Goal: Information Seeking & Learning: Find specific page/section

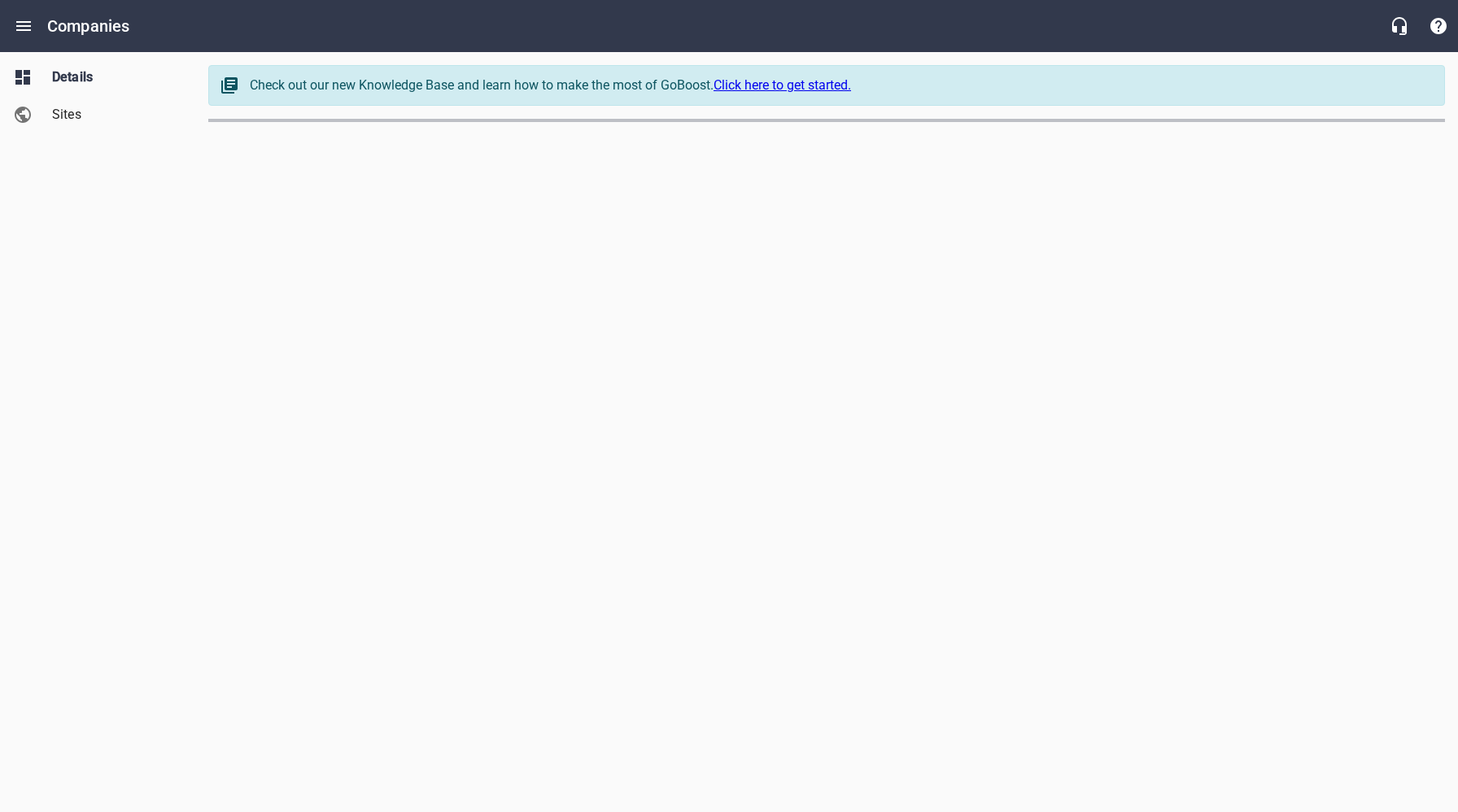
select select "5"
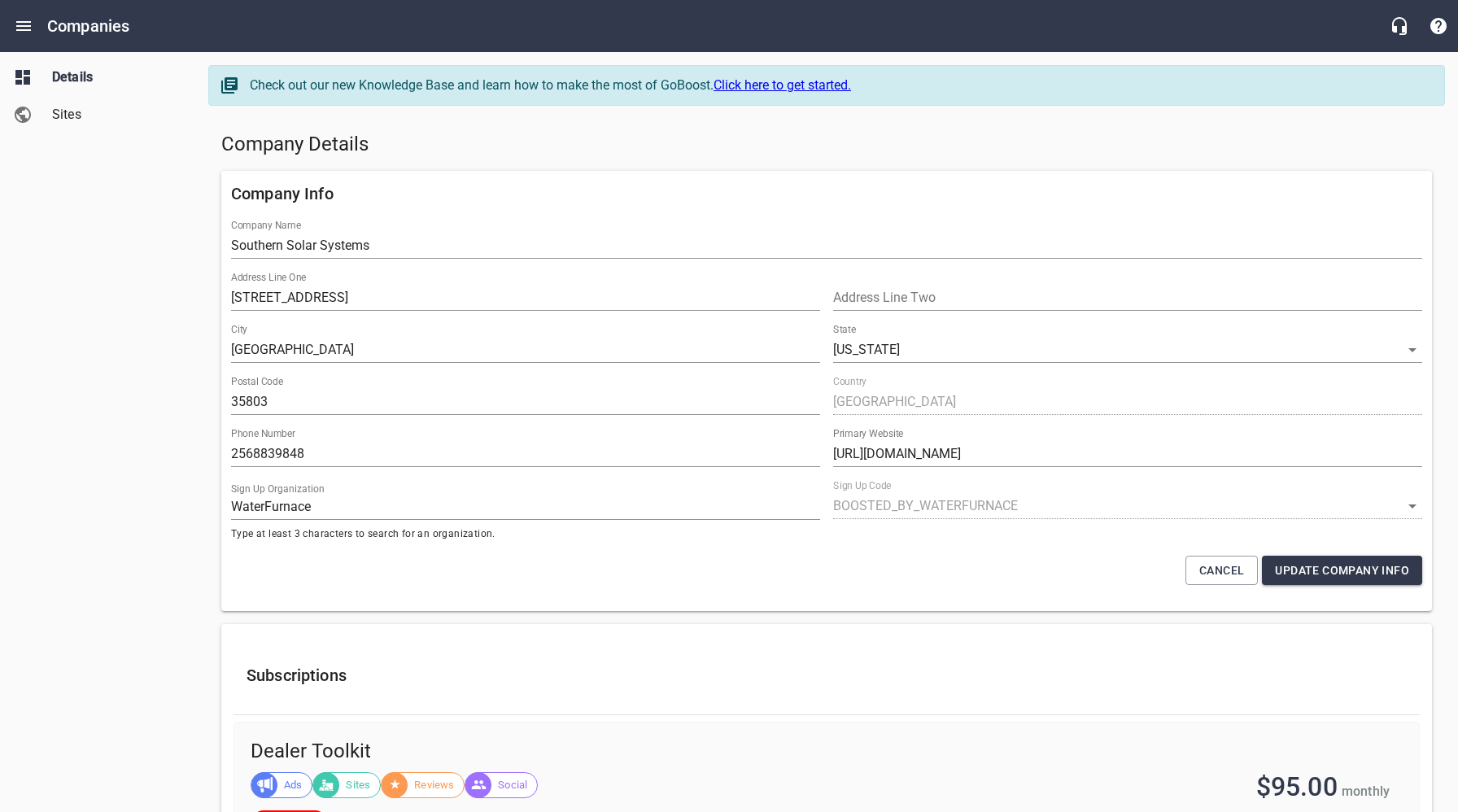
click at [748, 132] on h5 "Company Details" at bounding box center [826, 144] width 1211 height 26
click at [615, 136] on h5 "Company Details" at bounding box center [826, 144] width 1211 height 26
click at [642, 125] on div "Company Details" at bounding box center [826, 144] width 1223 height 39
click at [660, 152] on h5 "Company Details" at bounding box center [826, 144] width 1211 height 26
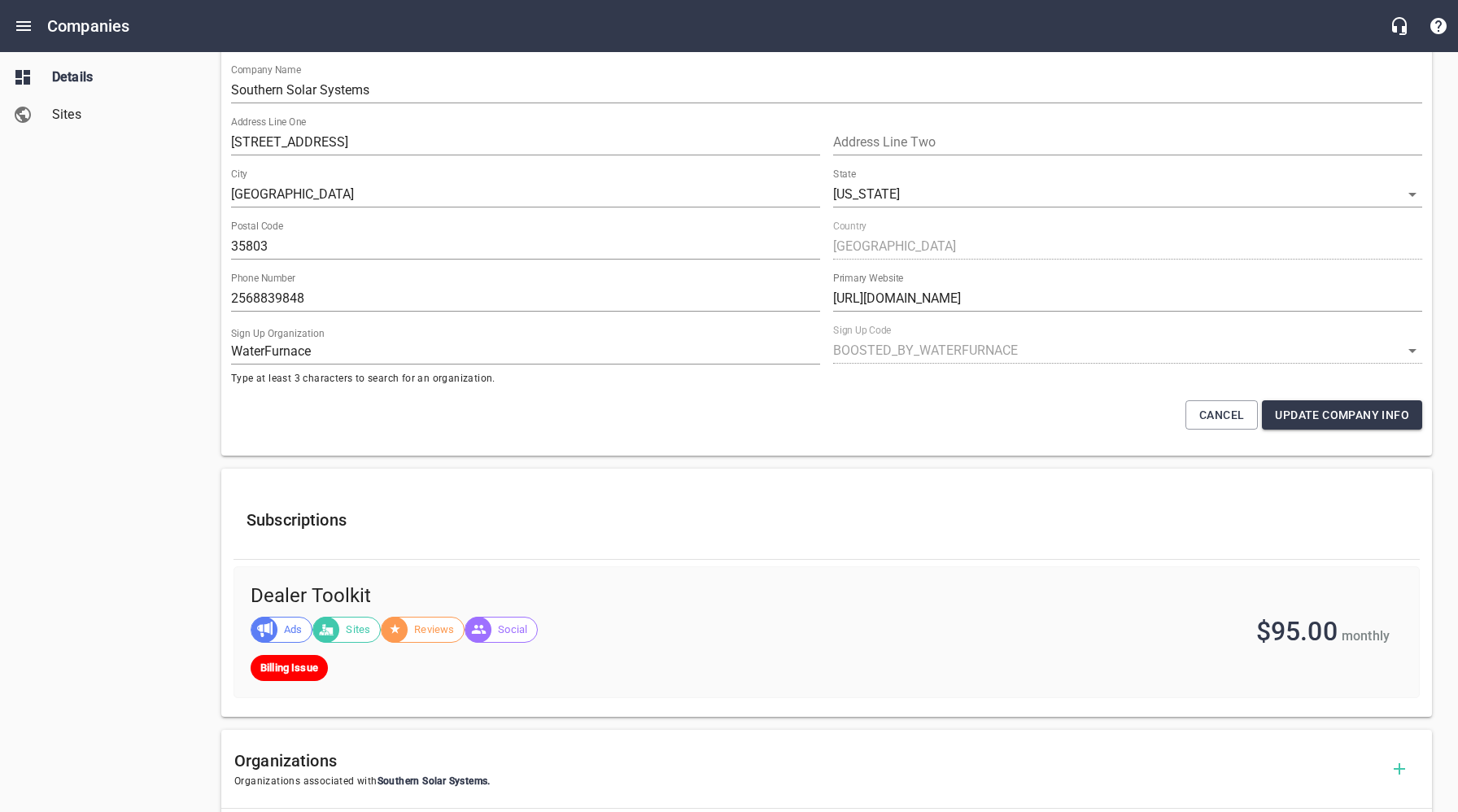
click at [71, 113] on span "Sites" at bounding box center [114, 115] width 124 height 20
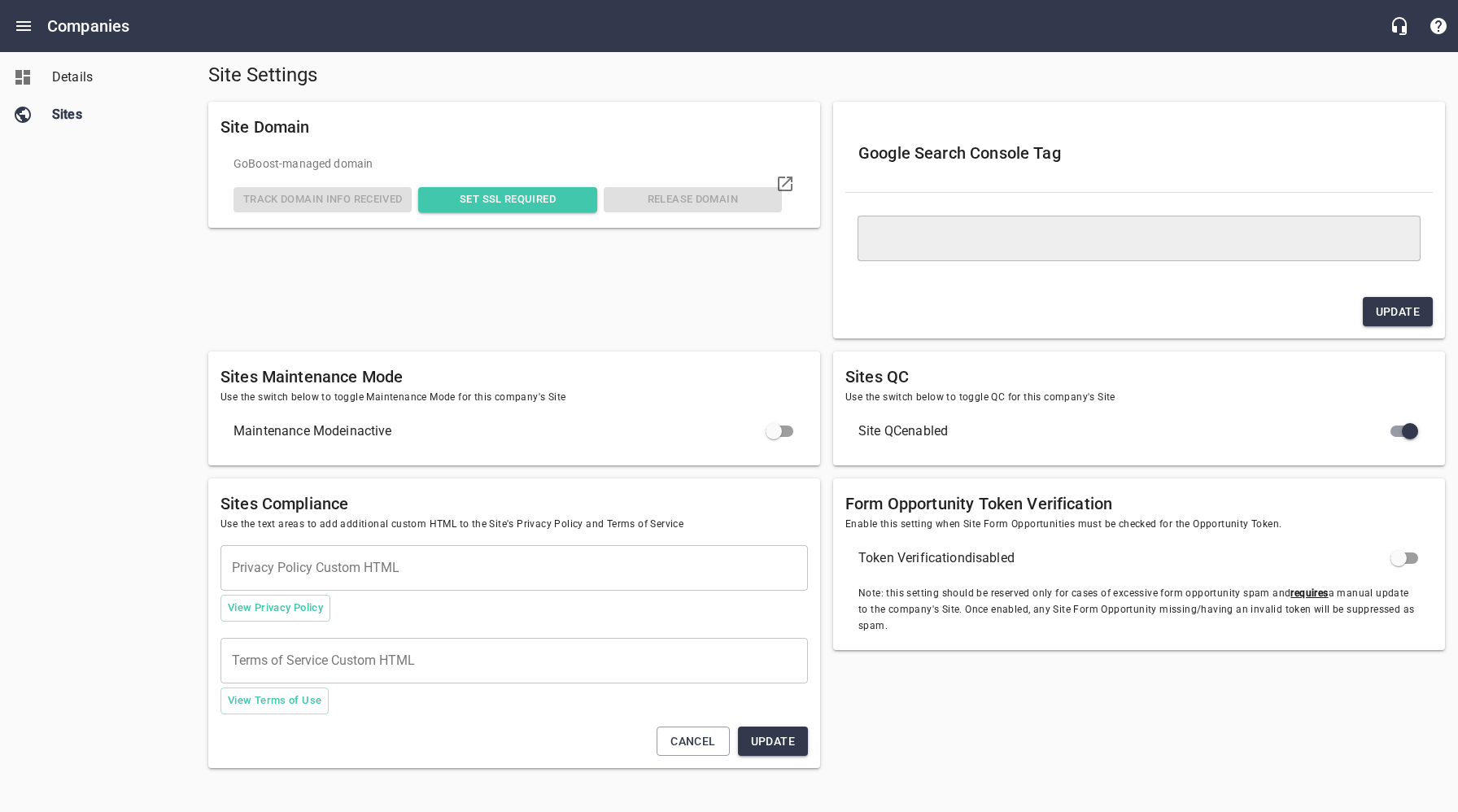
type textarea "<meta name="google-site-verification" content="pVHFhyTERMjPY7r1O8jQaGlwDgrVD2zO…"
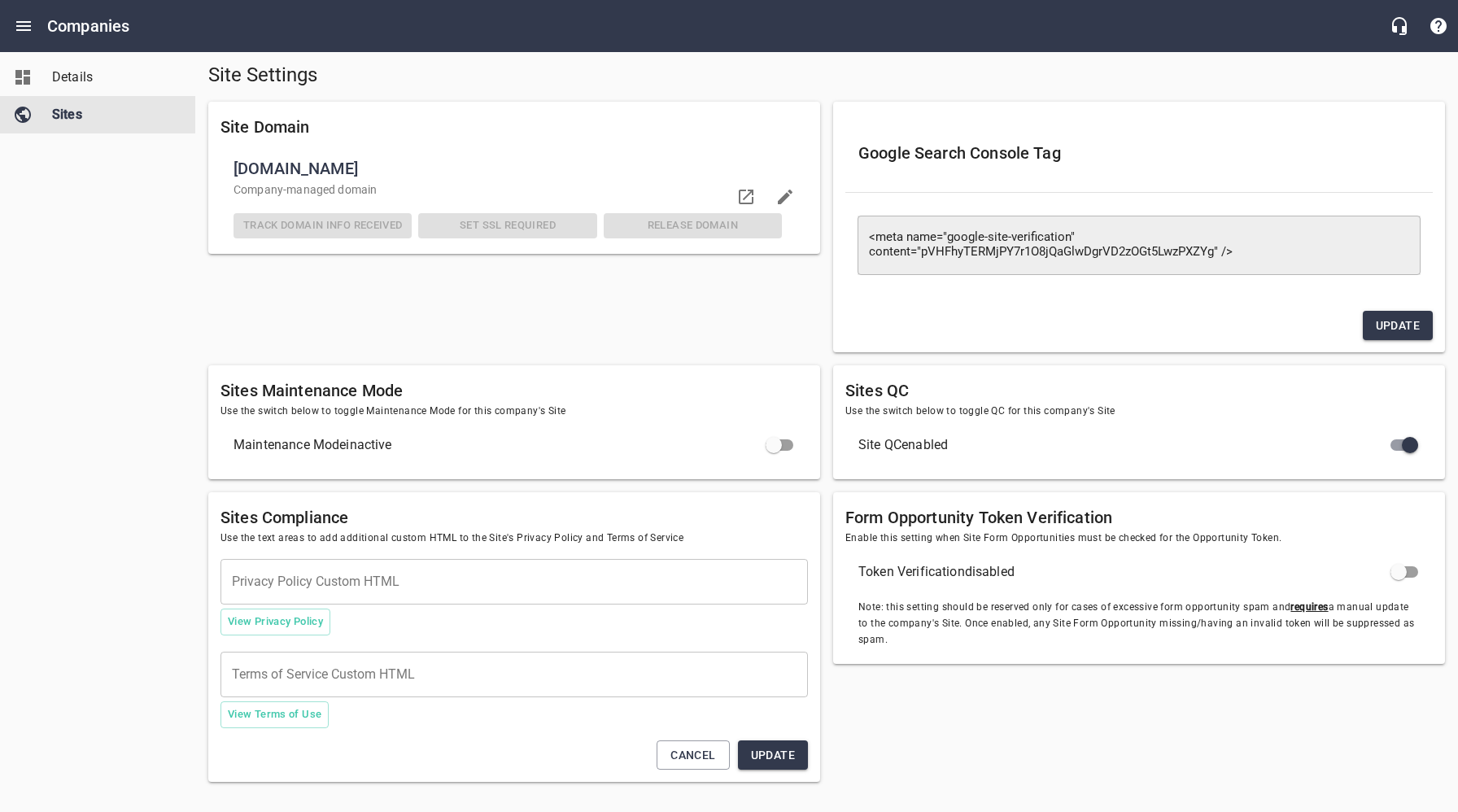
scroll to position [70, 0]
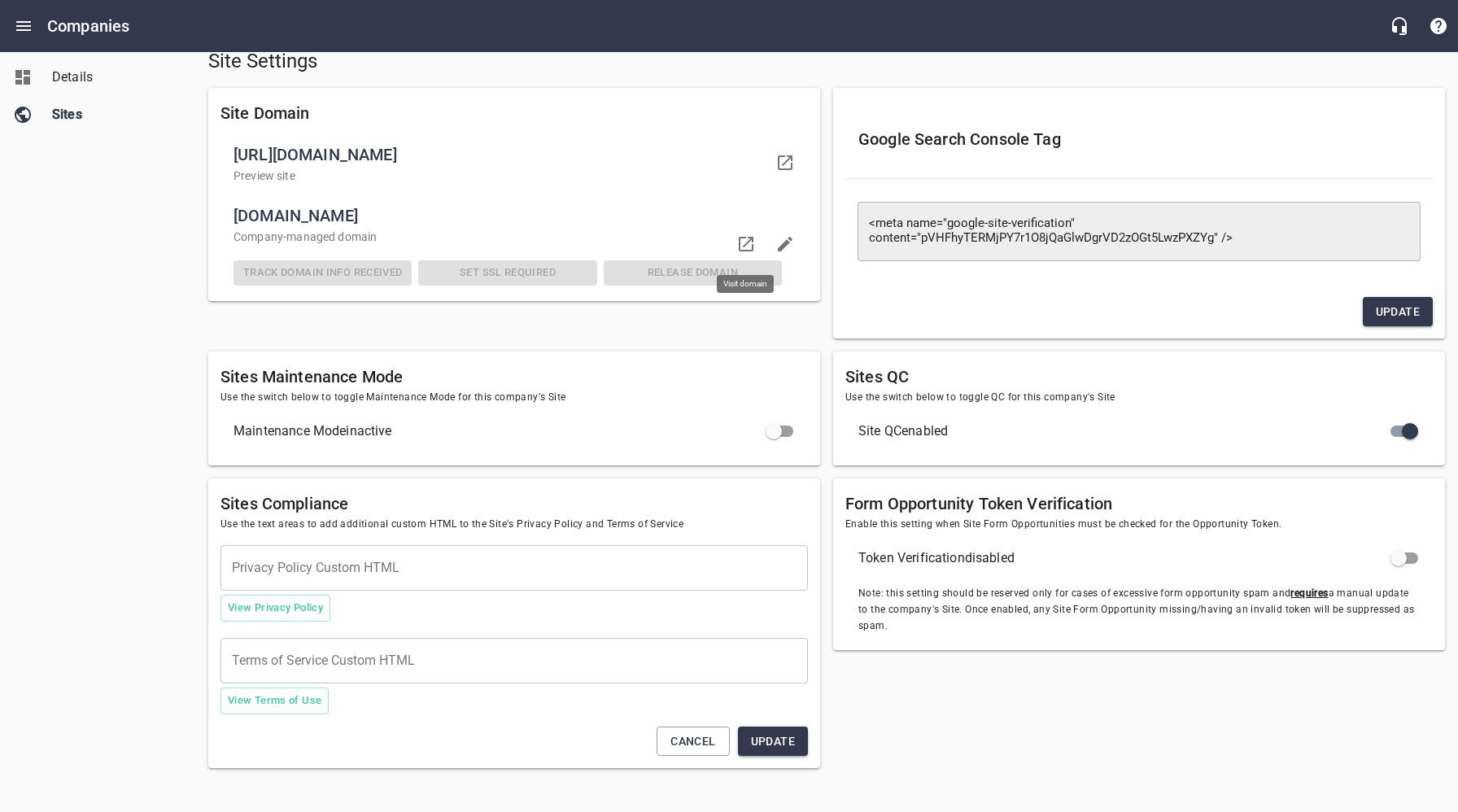
click at [745, 244] on icon at bounding box center [746, 244] width 20 height 20
click at [787, 430] on input "checkbox" at bounding box center [773, 431] width 39 height 39
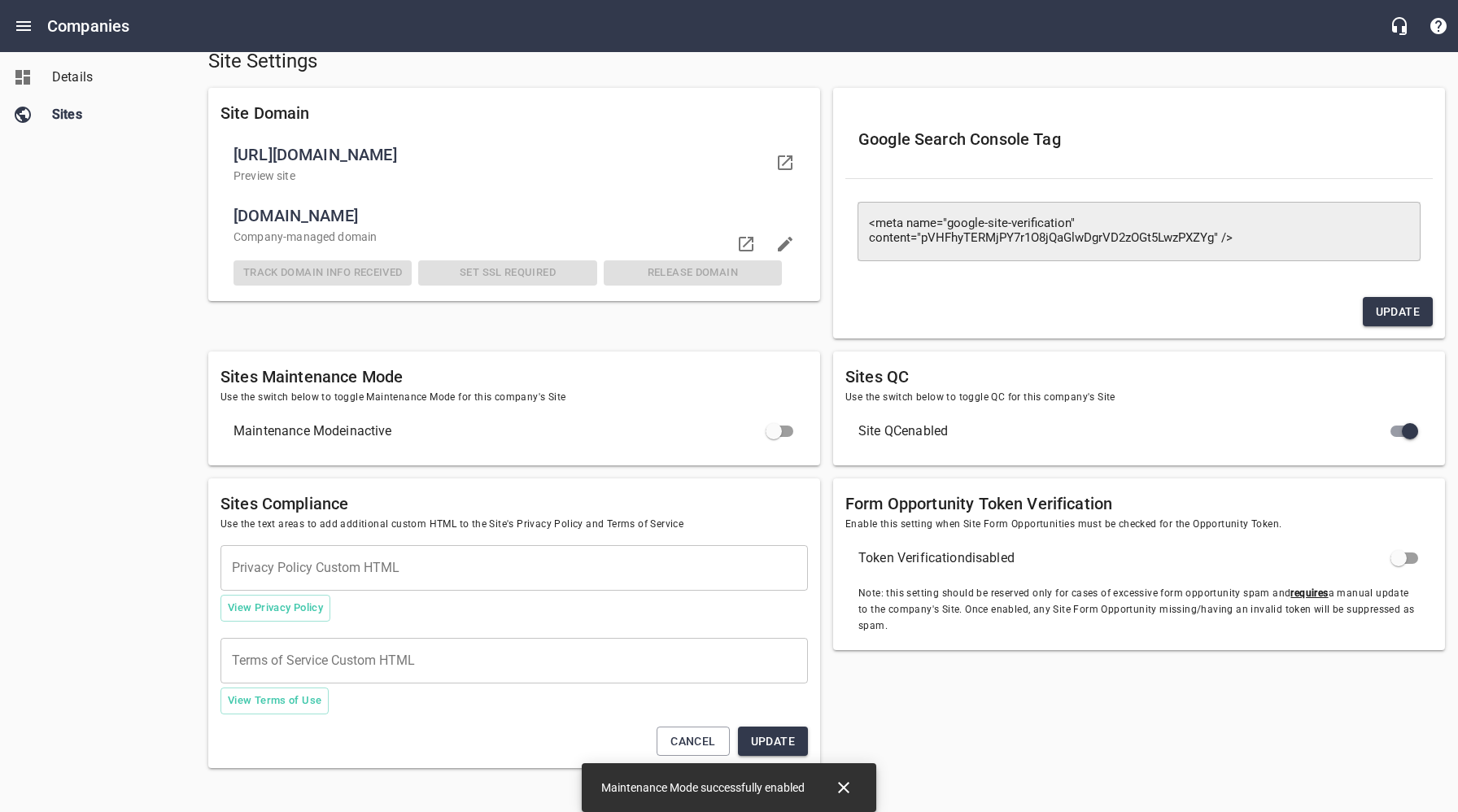
checkbox input "true"
checkbox input "false"
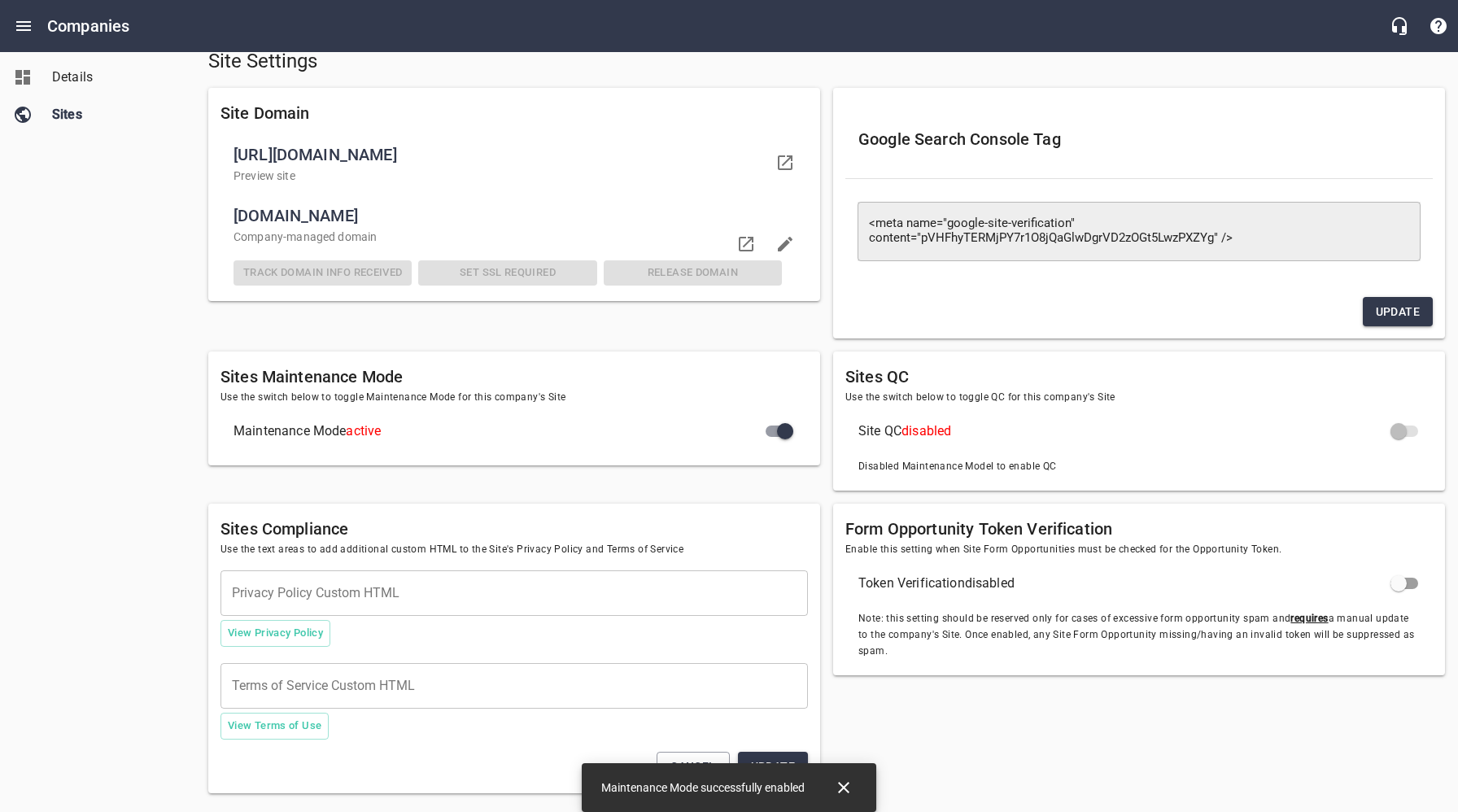
click at [655, 331] on div "Site Domain [URL][DOMAIN_NAME] Preview site [DOMAIN_NAME] Company -managed doma…" at bounding box center [514, 213] width 625 height 264
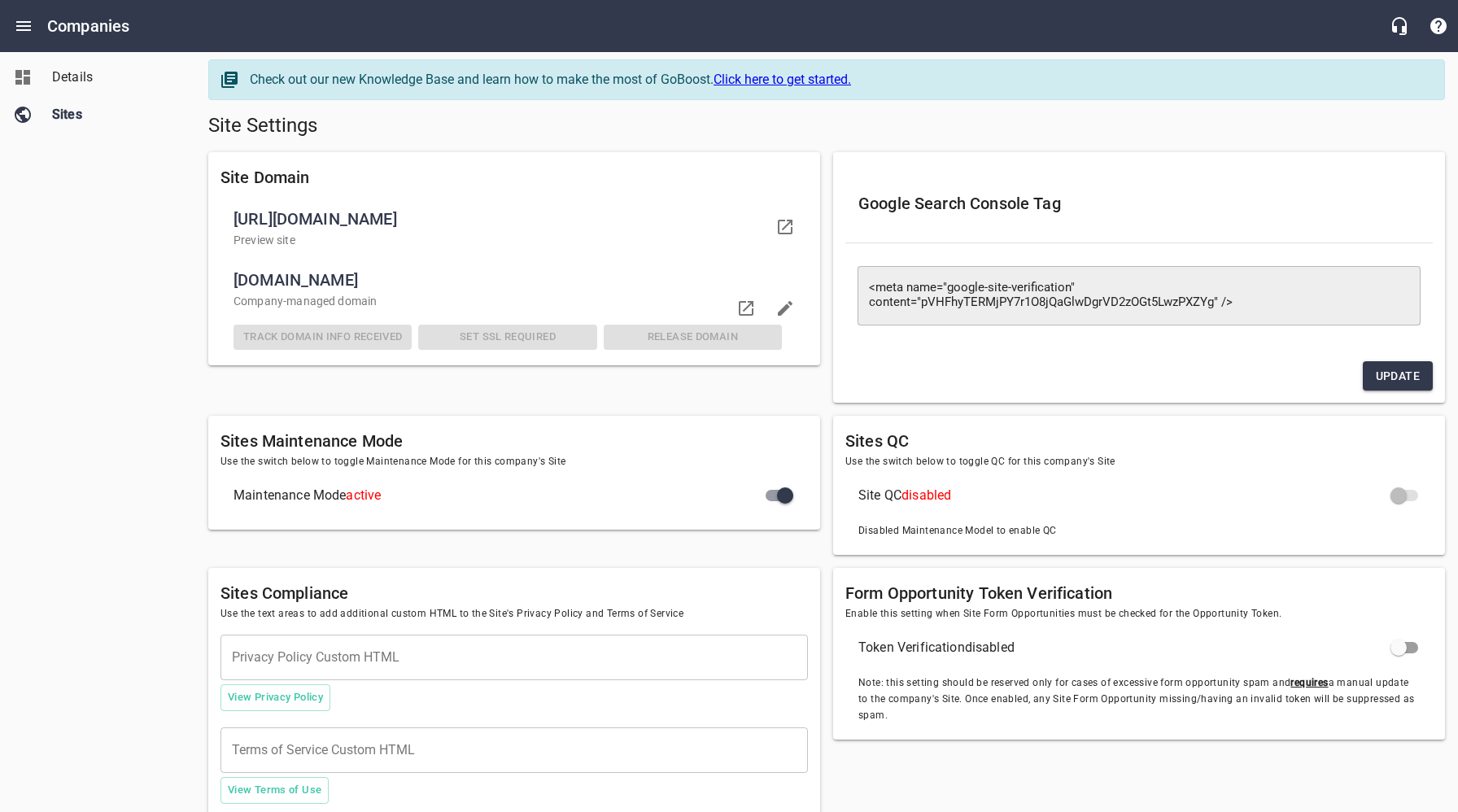
scroll to position [0, 0]
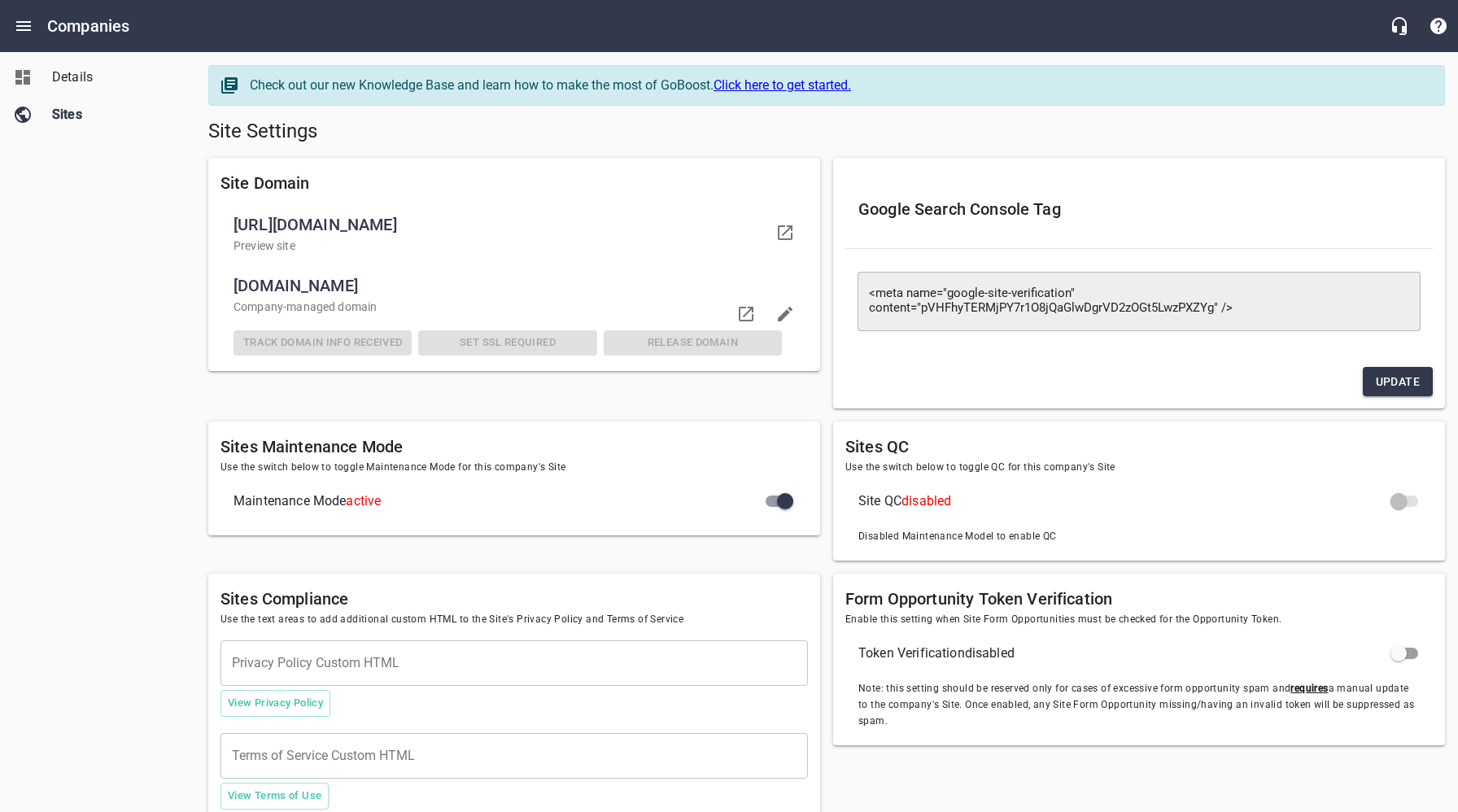
click at [73, 81] on span "Details" at bounding box center [114, 77] width 124 height 20
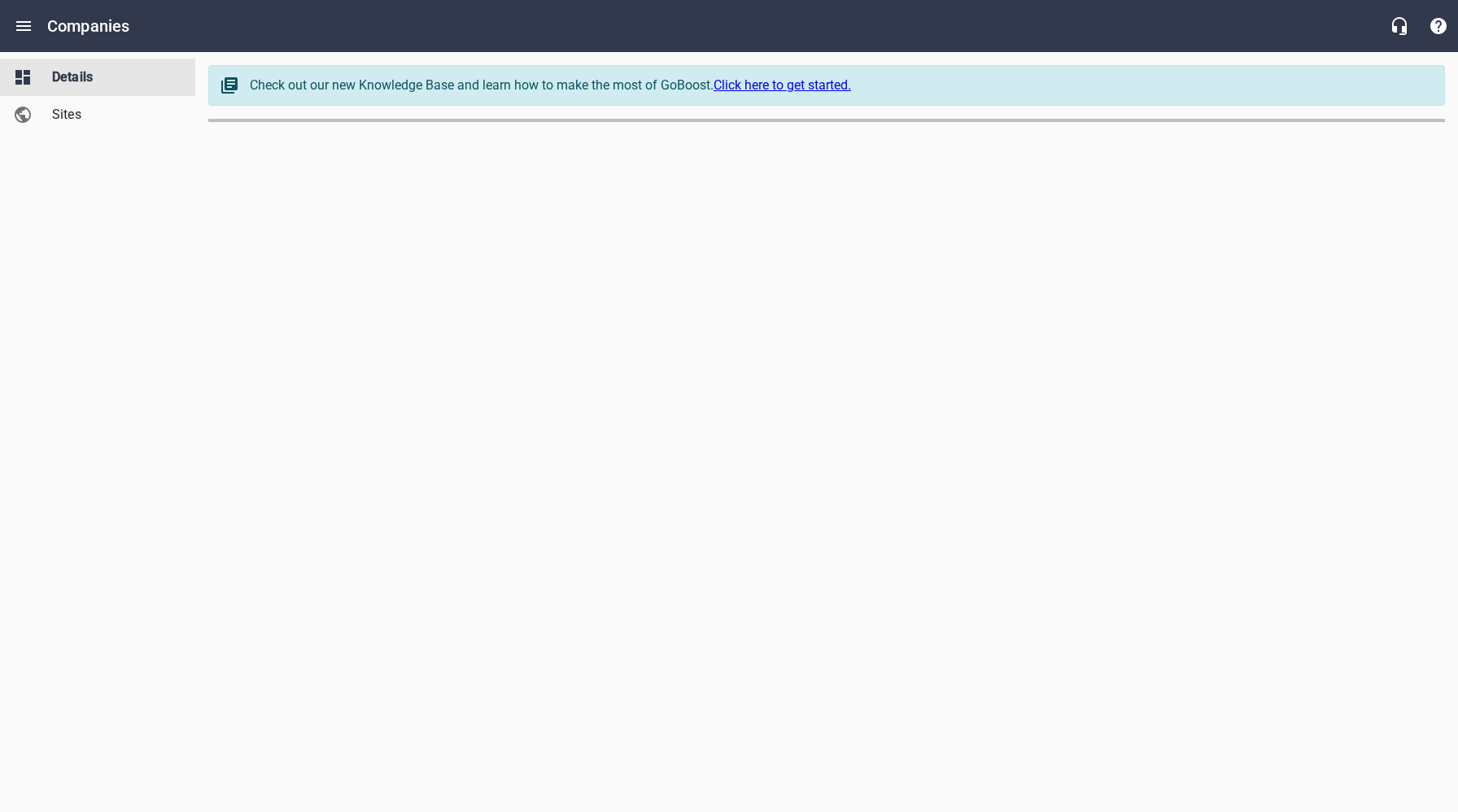
select select "5"
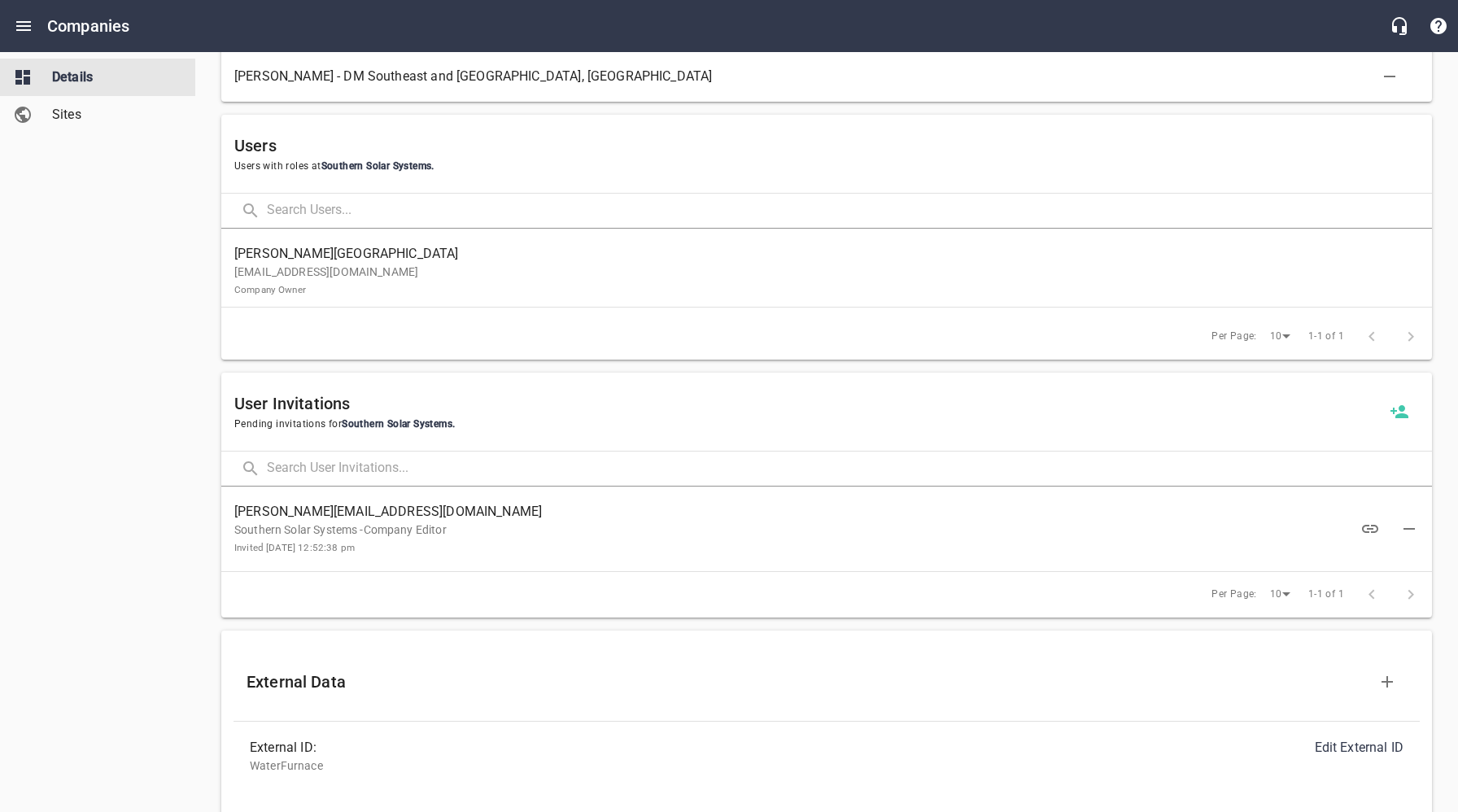
scroll to position [951, 0]
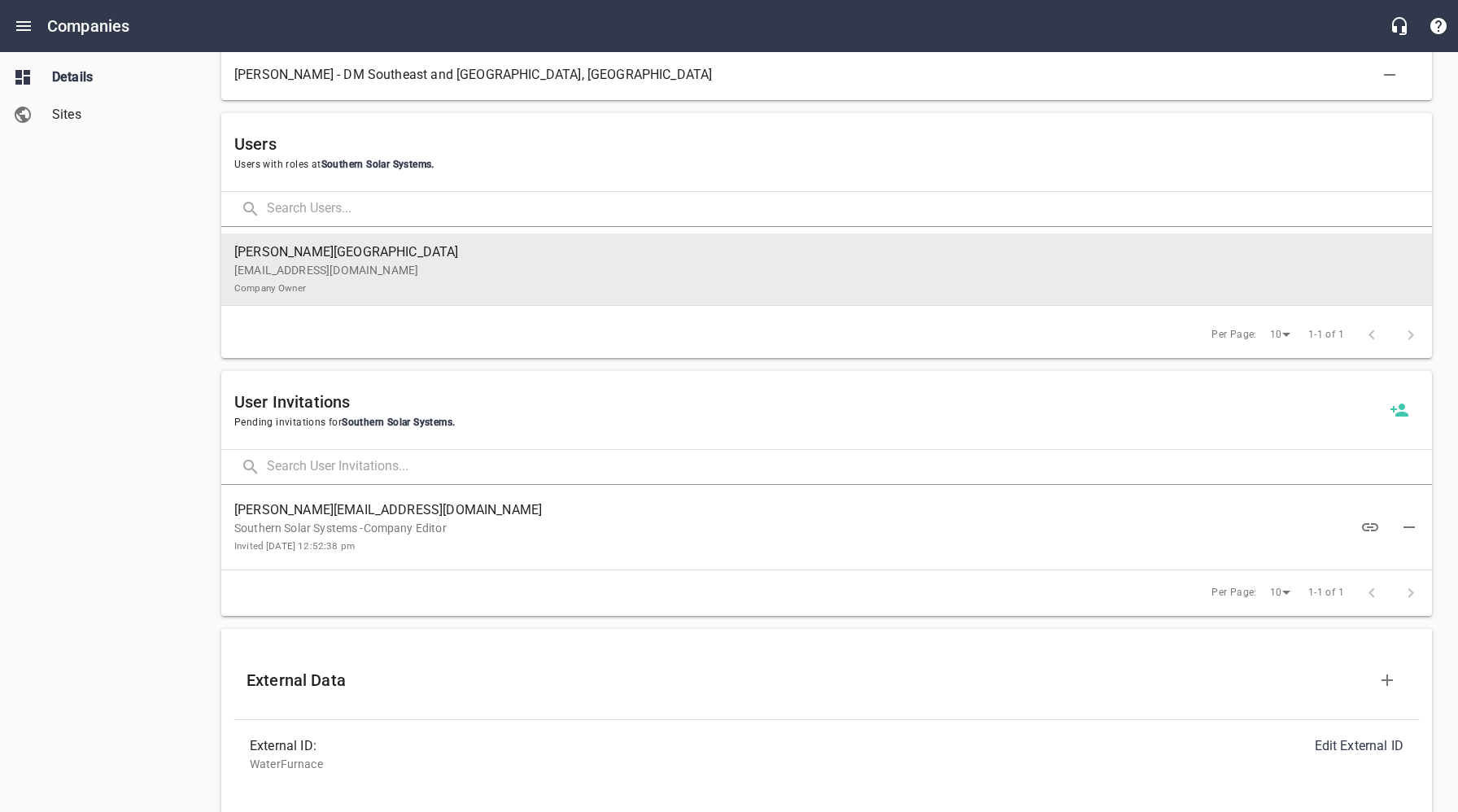
drag, startPoint x: 409, startPoint y: 279, endPoint x: 395, endPoint y: 288, distance: 16.6
click at [409, 279] on p "[EMAIL_ADDRESS][DOMAIN_NAME] Company Owner" at bounding box center [820, 278] width 1171 height 34
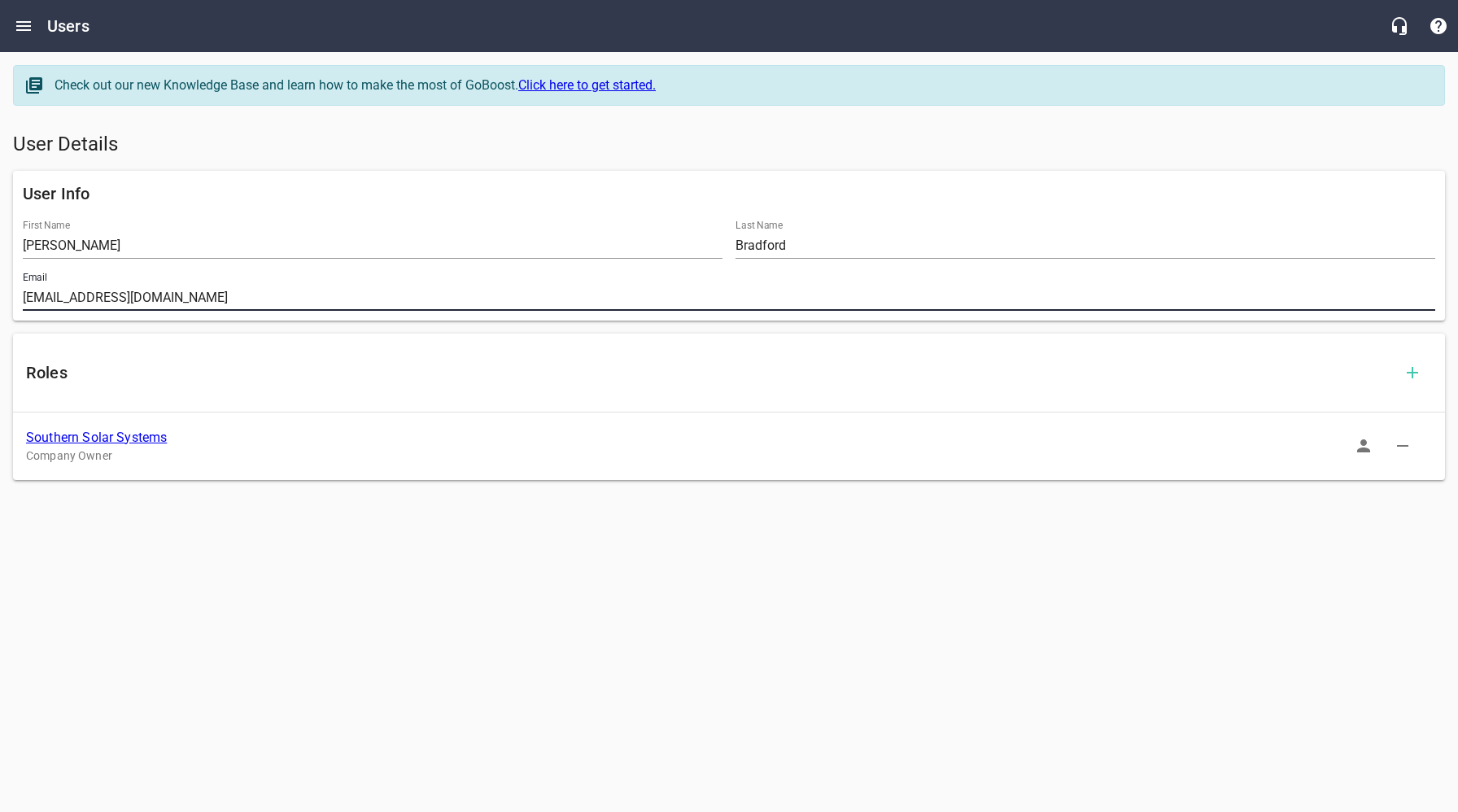
drag, startPoint x: 314, startPoint y: 300, endPoint x: 12, endPoint y: 299, distance: 302.0
click at [15, 300] on div "User Info First Name [PERSON_NAME] Last Name [PERSON_NAME] Email [EMAIL_ADDRESS…" at bounding box center [729, 245] width 1432 height 150
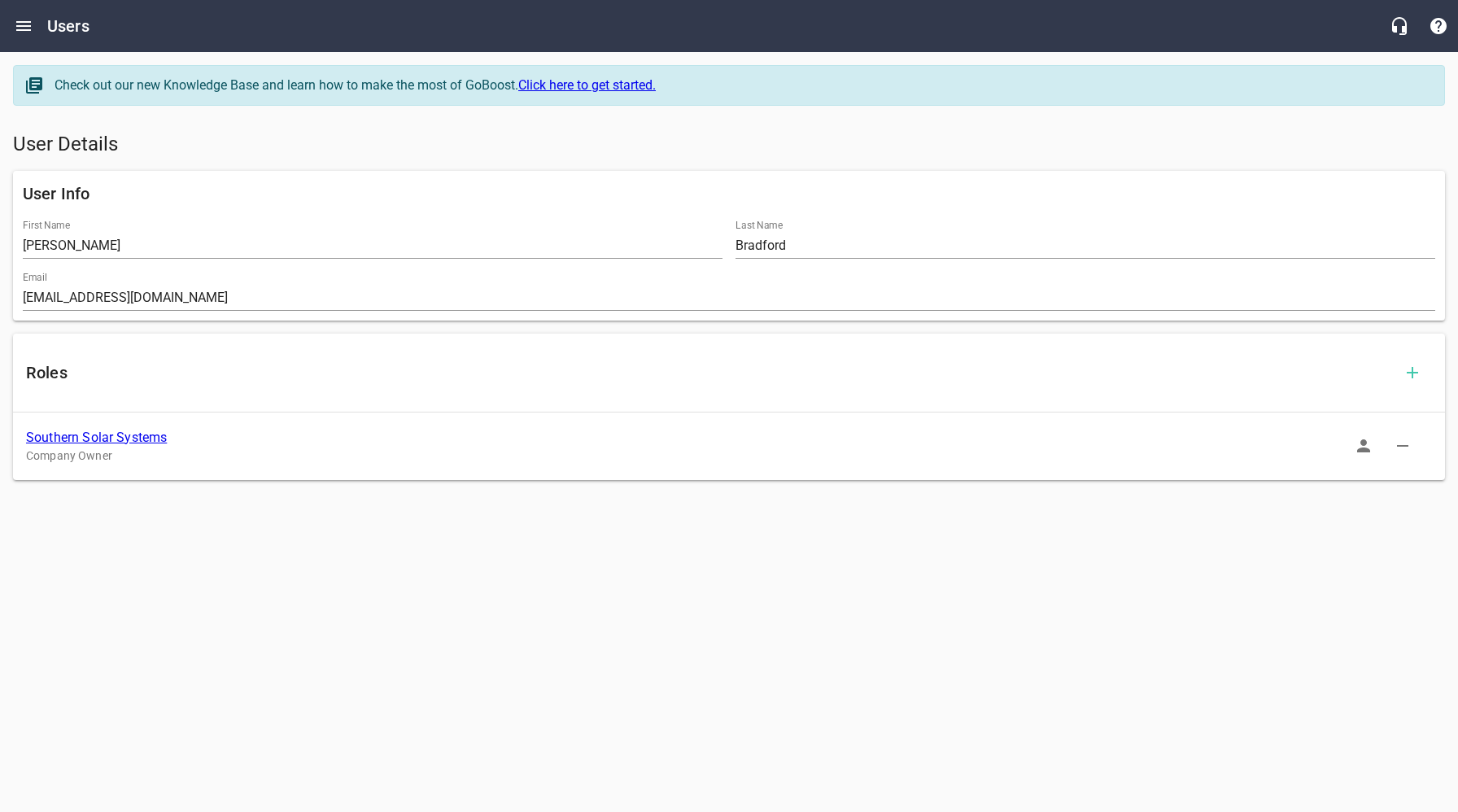
click at [137, 436] on link "Southern Solar Systems" at bounding box center [96, 437] width 141 height 16
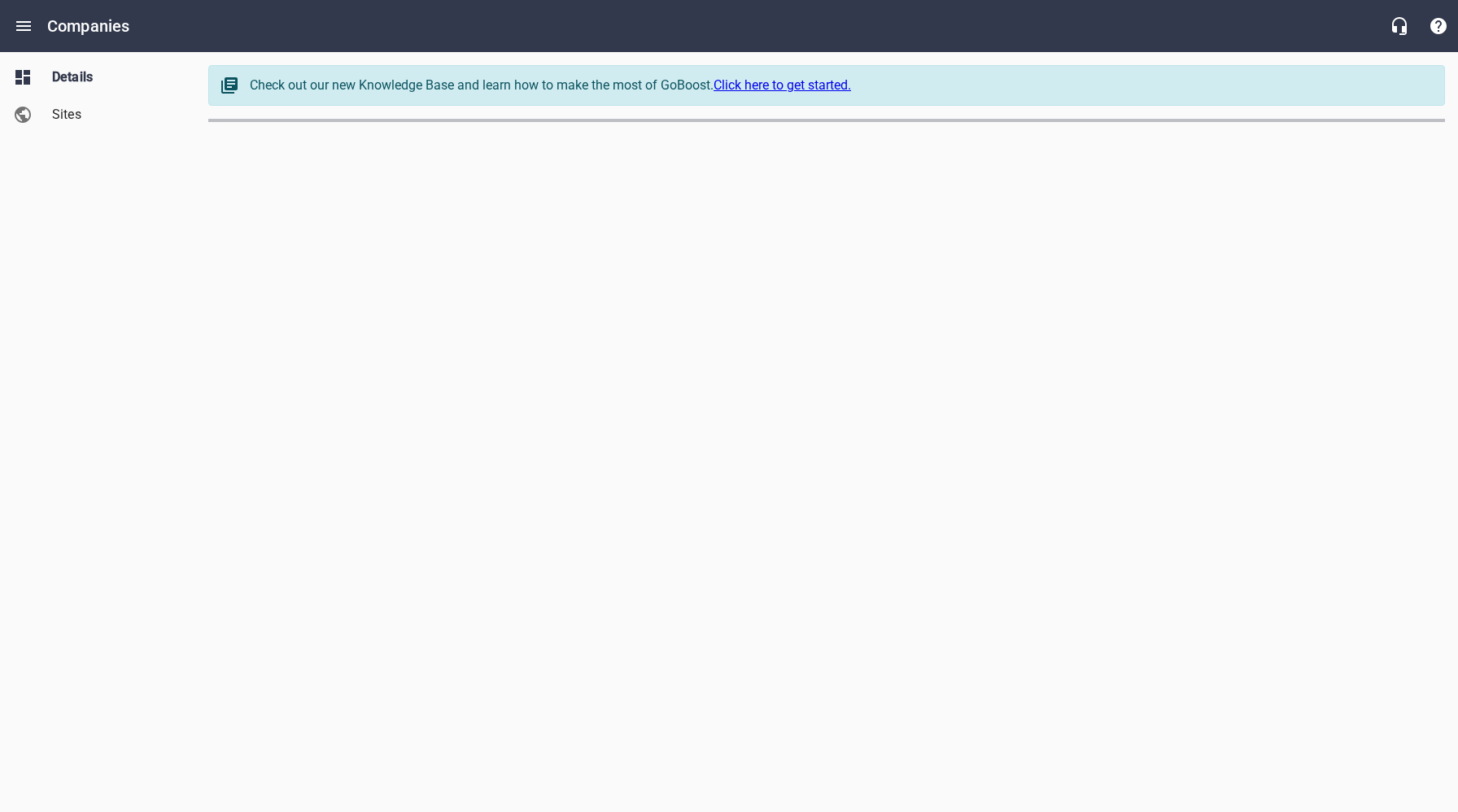
select select "5"
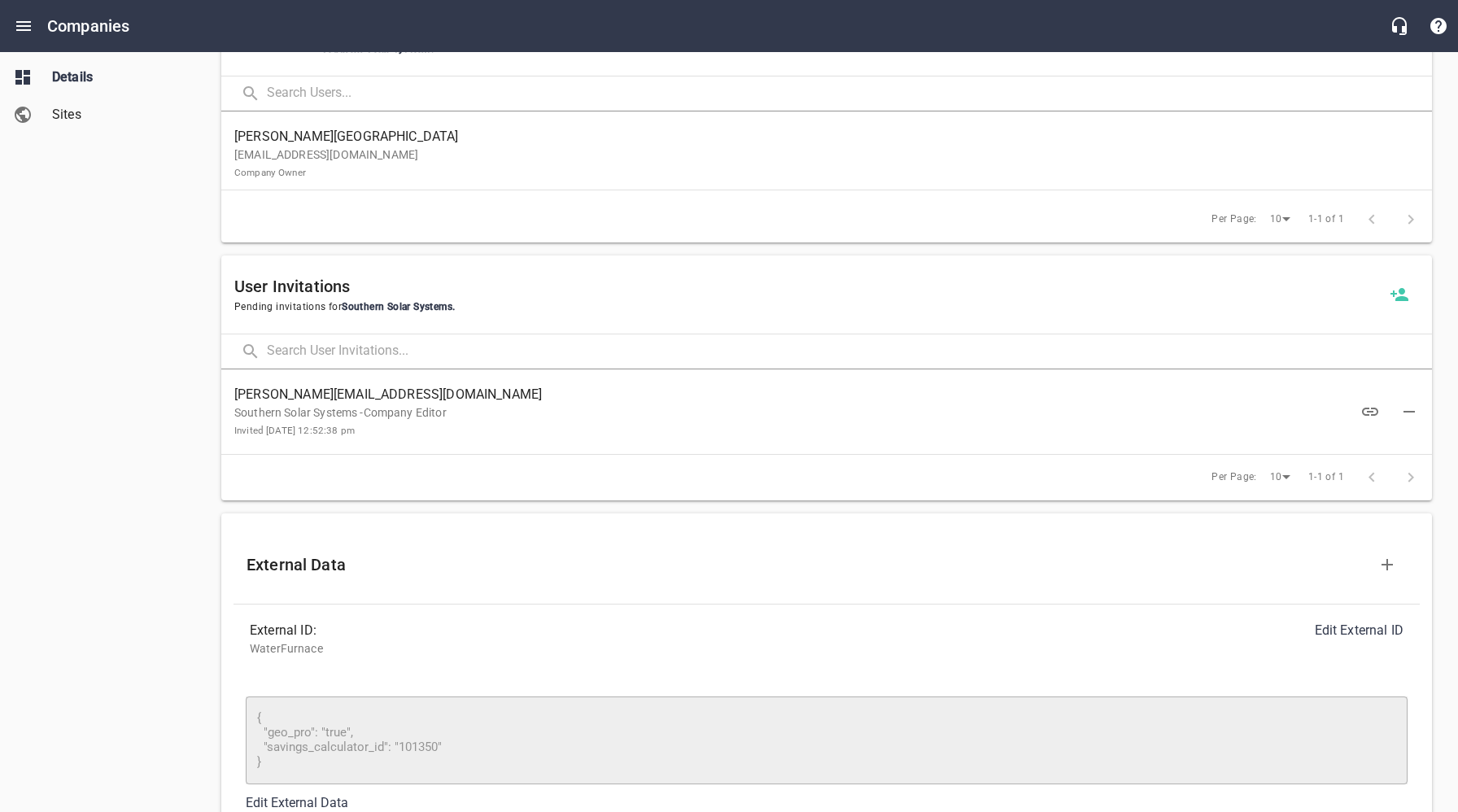
scroll to position [1146, 0]
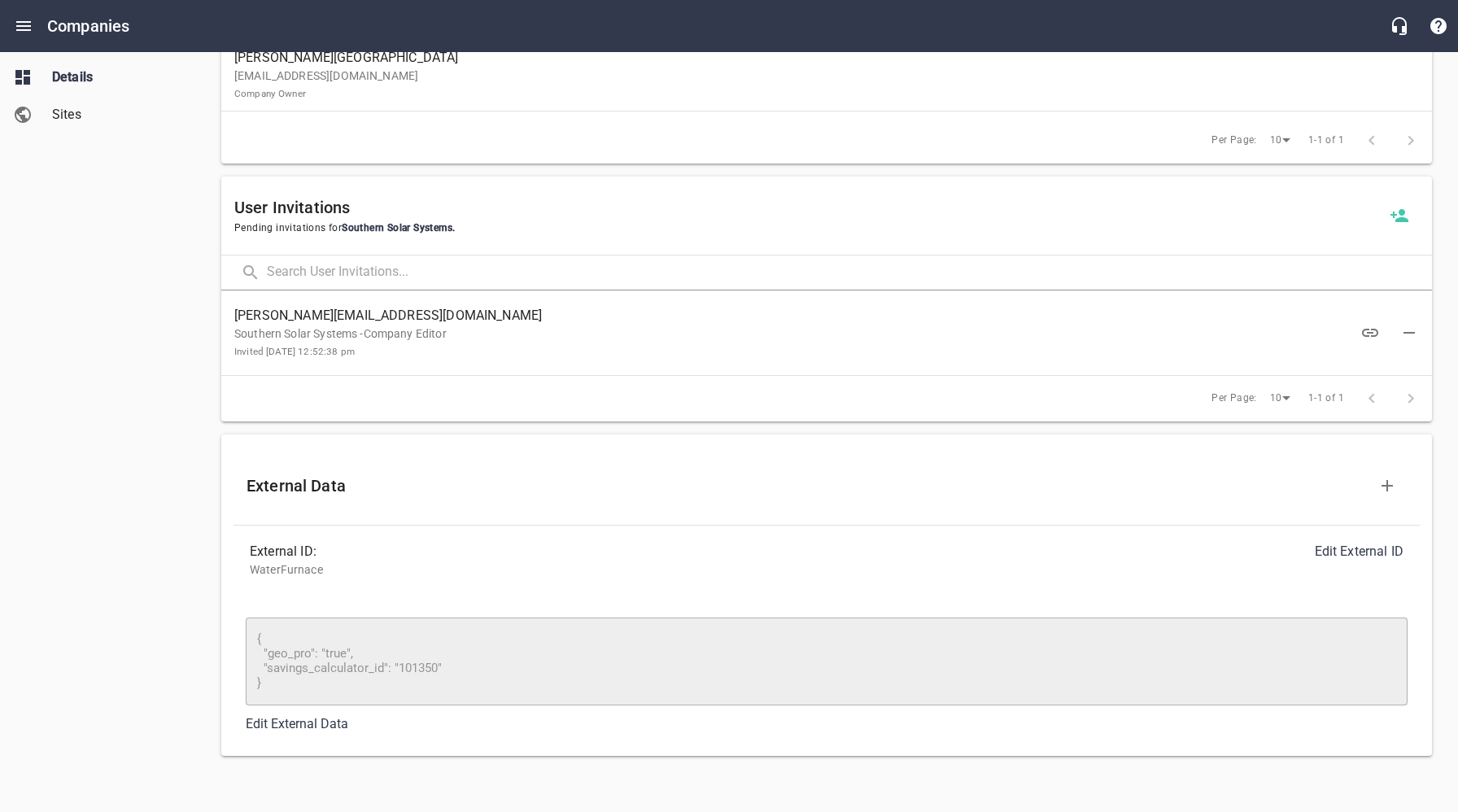
click at [492, 346] on p "Southern Solar Systems -Company Editor Invited [DATE] 12:52:38 pm" at bounding box center [814, 342] width 1159 height 34
drag, startPoint x: 452, startPoint y: 315, endPoint x: 237, endPoint y: 320, distance: 215.1
click at [235, 317] on span "[PERSON_NAME][EMAIL_ADDRESS][DOMAIN_NAME]" at bounding box center [814, 316] width 1159 height 20
copy span "[PERSON_NAME][EMAIL_ADDRESS][DOMAIN_NAME]"
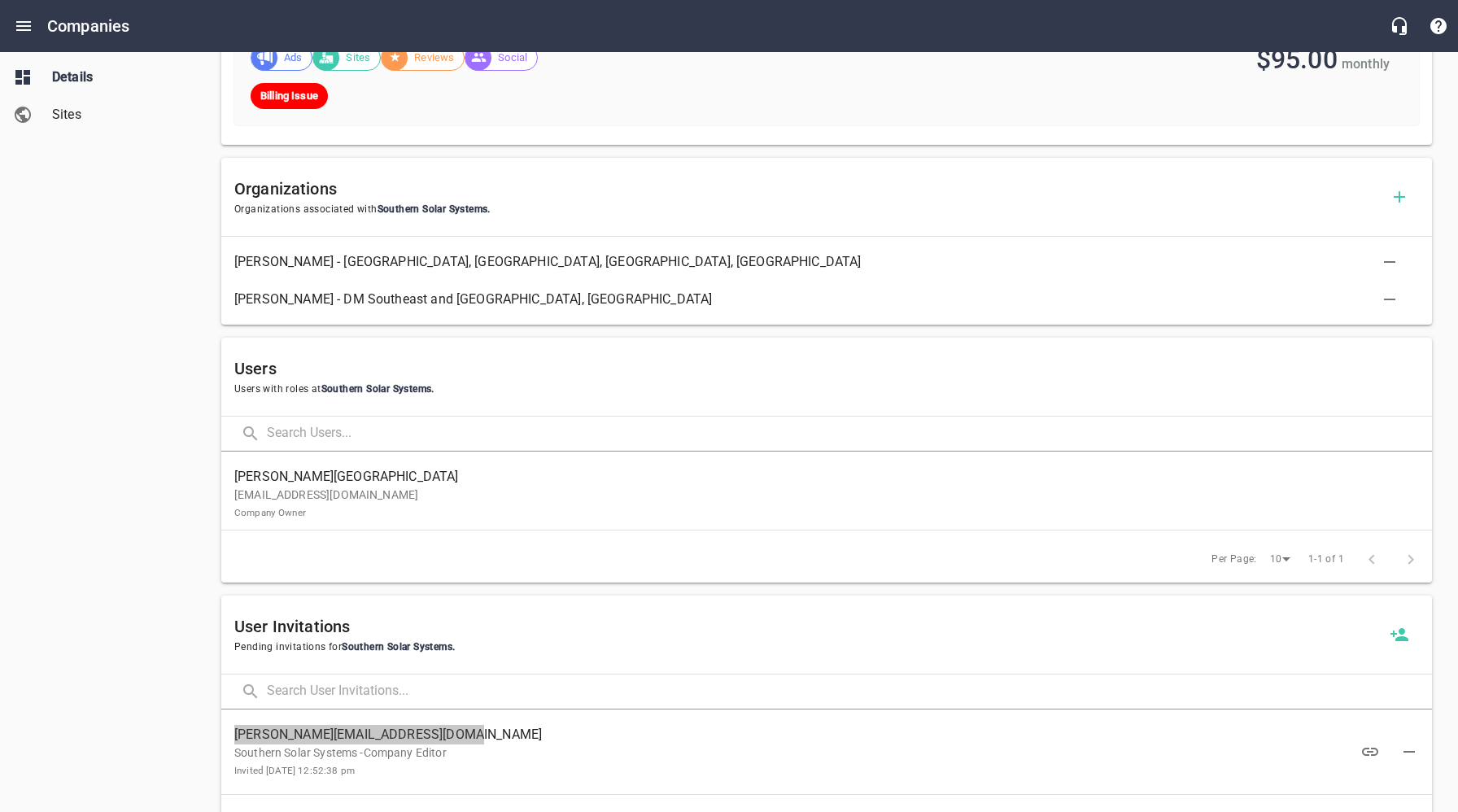
scroll to position [500, 0]
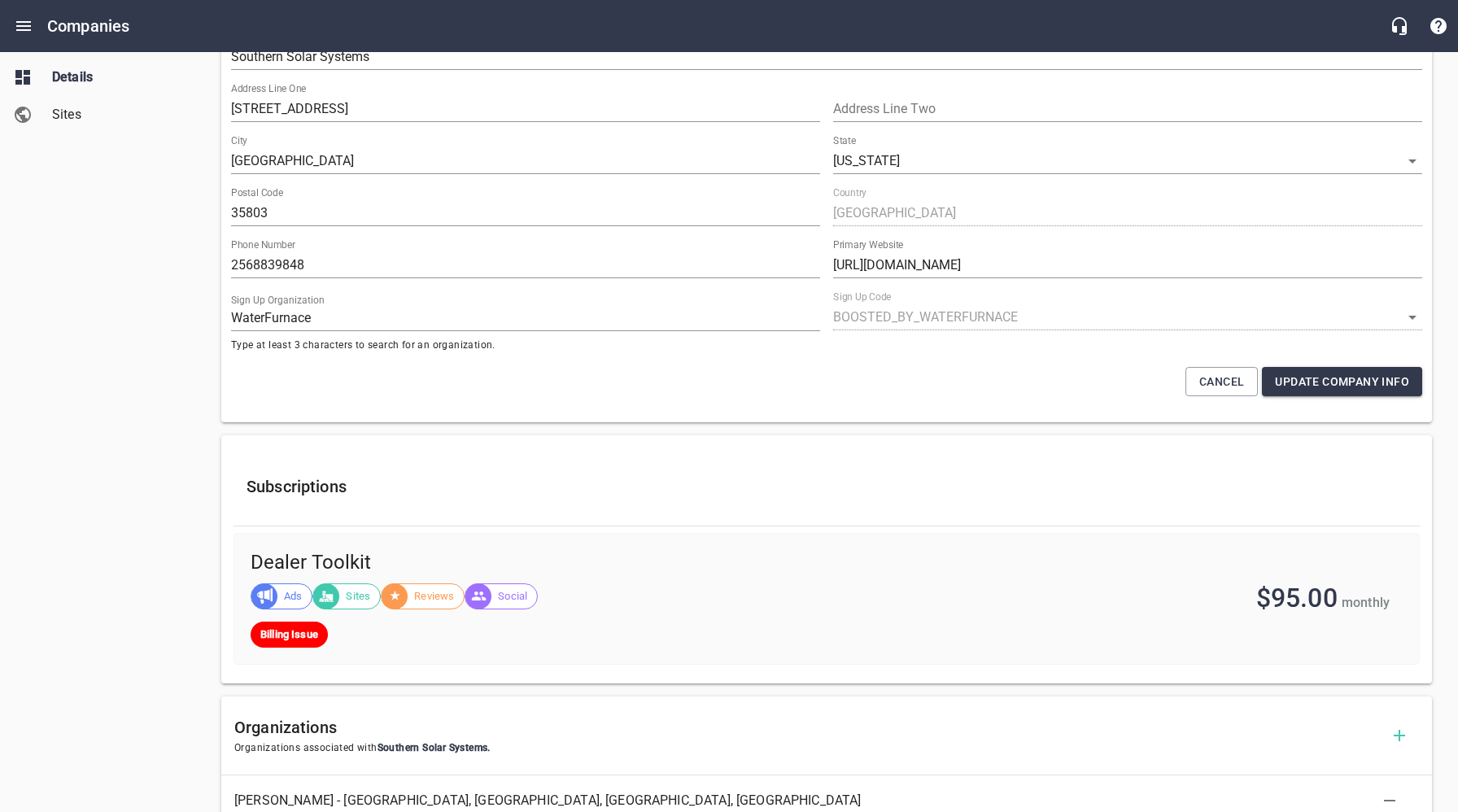
click at [68, 117] on span "Sites" at bounding box center [114, 115] width 124 height 20
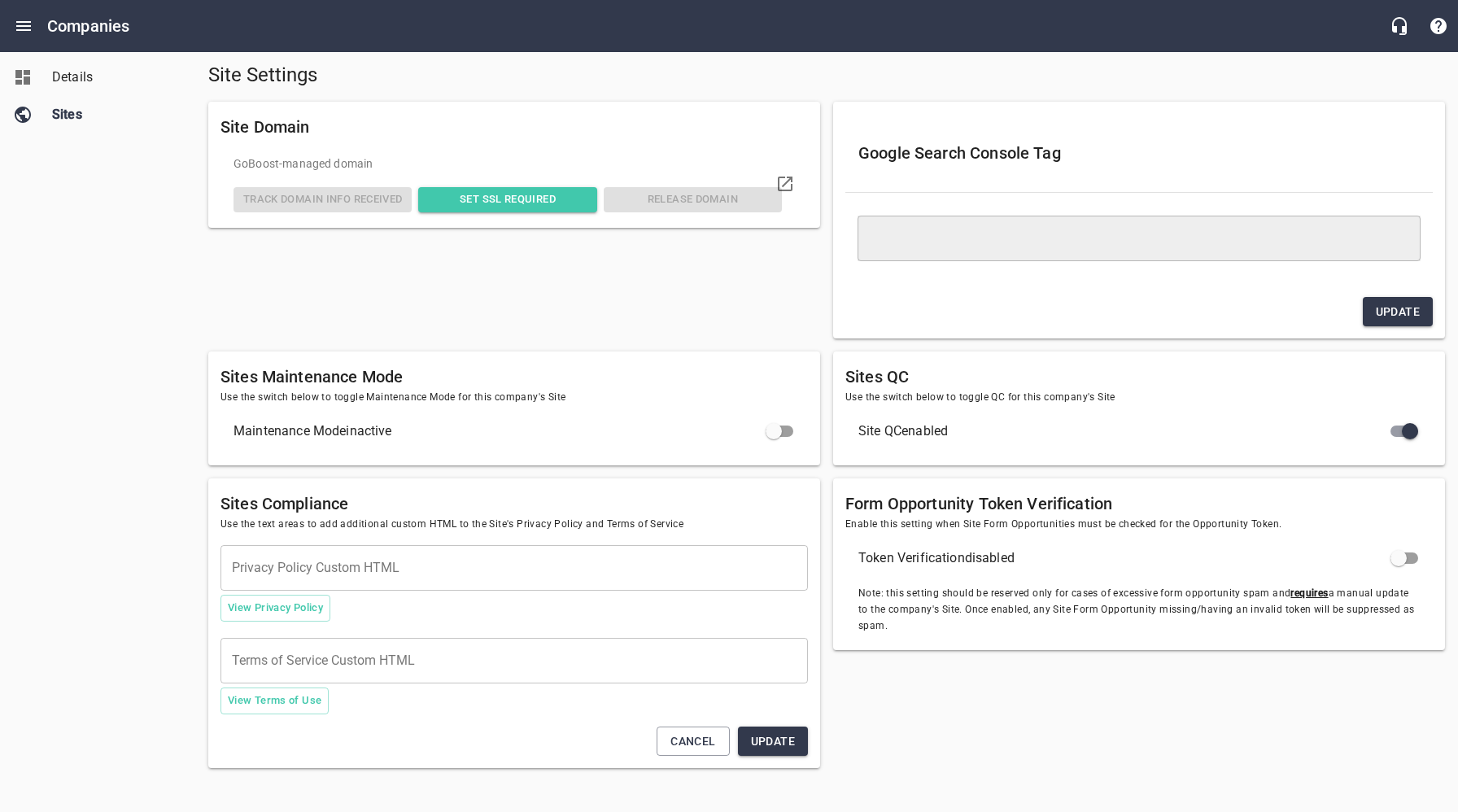
scroll to position [95, 0]
type textarea "<meta name="google-site-verification" content="pVHFhyTERMjPY7r1O8jQaGlwDgrVD2zO…"
checkbox input "true"
checkbox input "false"
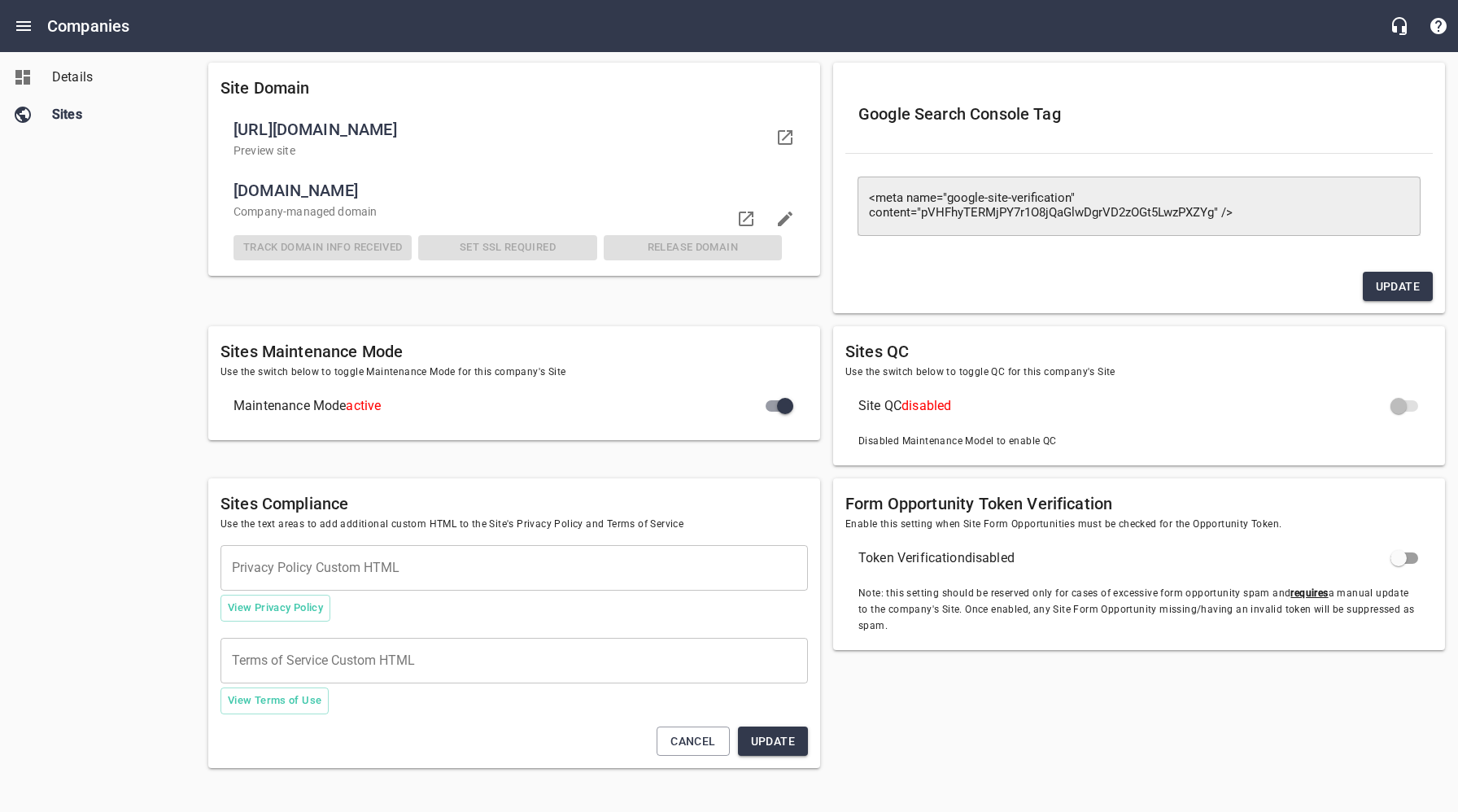
click at [71, 80] on span "Details" at bounding box center [114, 77] width 124 height 20
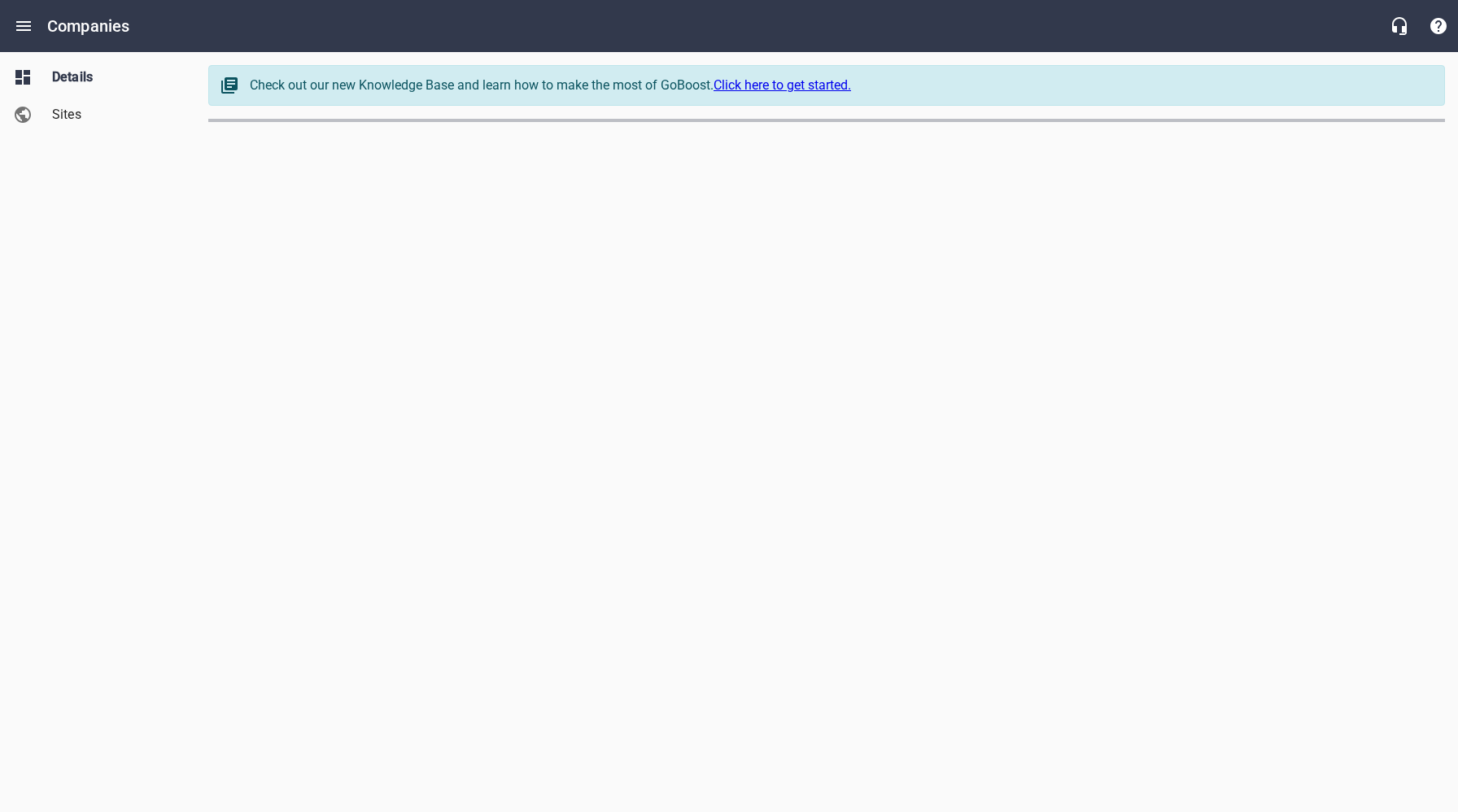
select select "5"
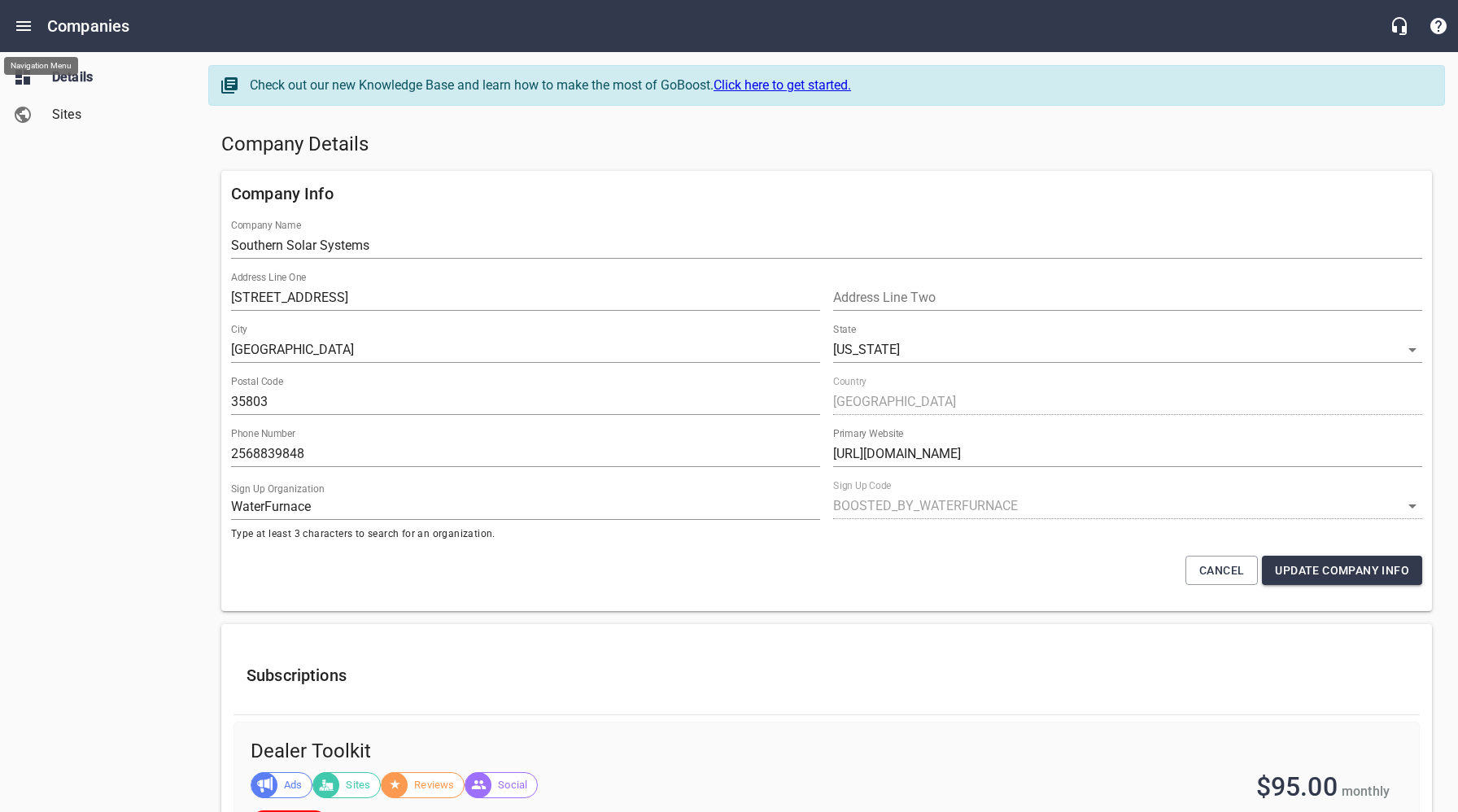
click at [21, 22] on icon "Open drawer" at bounding box center [24, 27] width 20 height 20
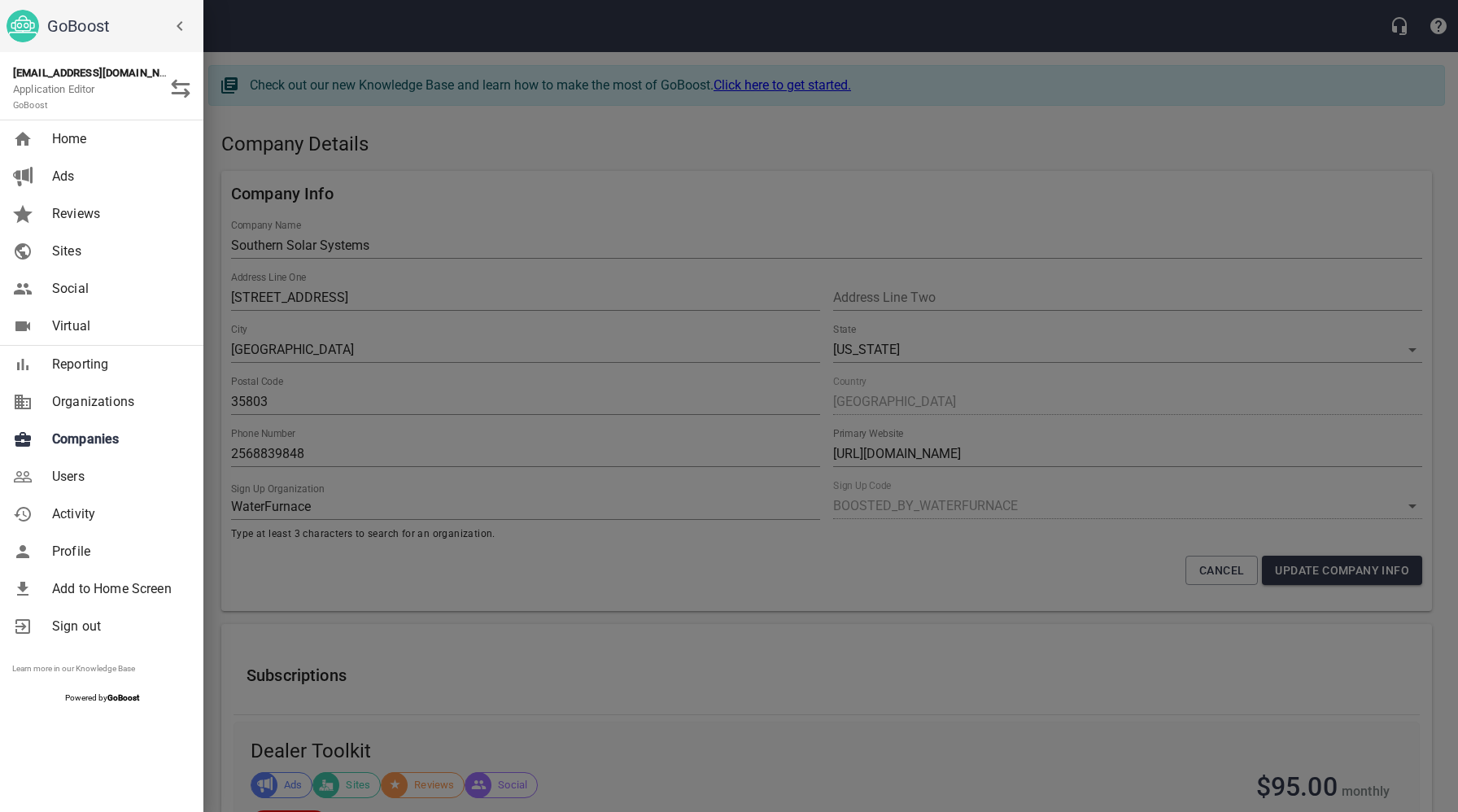
click at [96, 434] on span "Companies" at bounding box center [118, 439] width 132 height 20
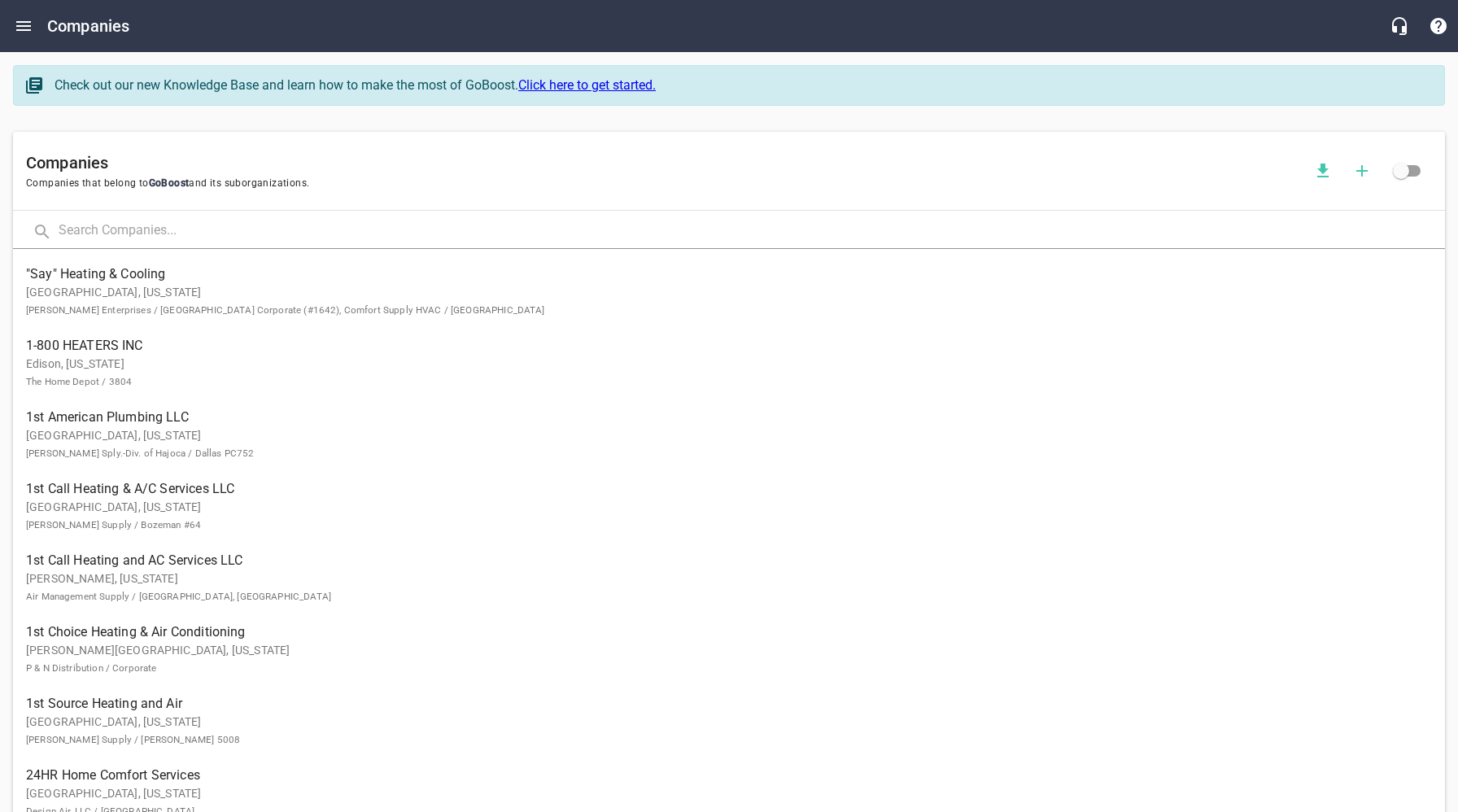
click at [269, 232] on input "text" at bounding box center [752, 231] width 1387 height 35
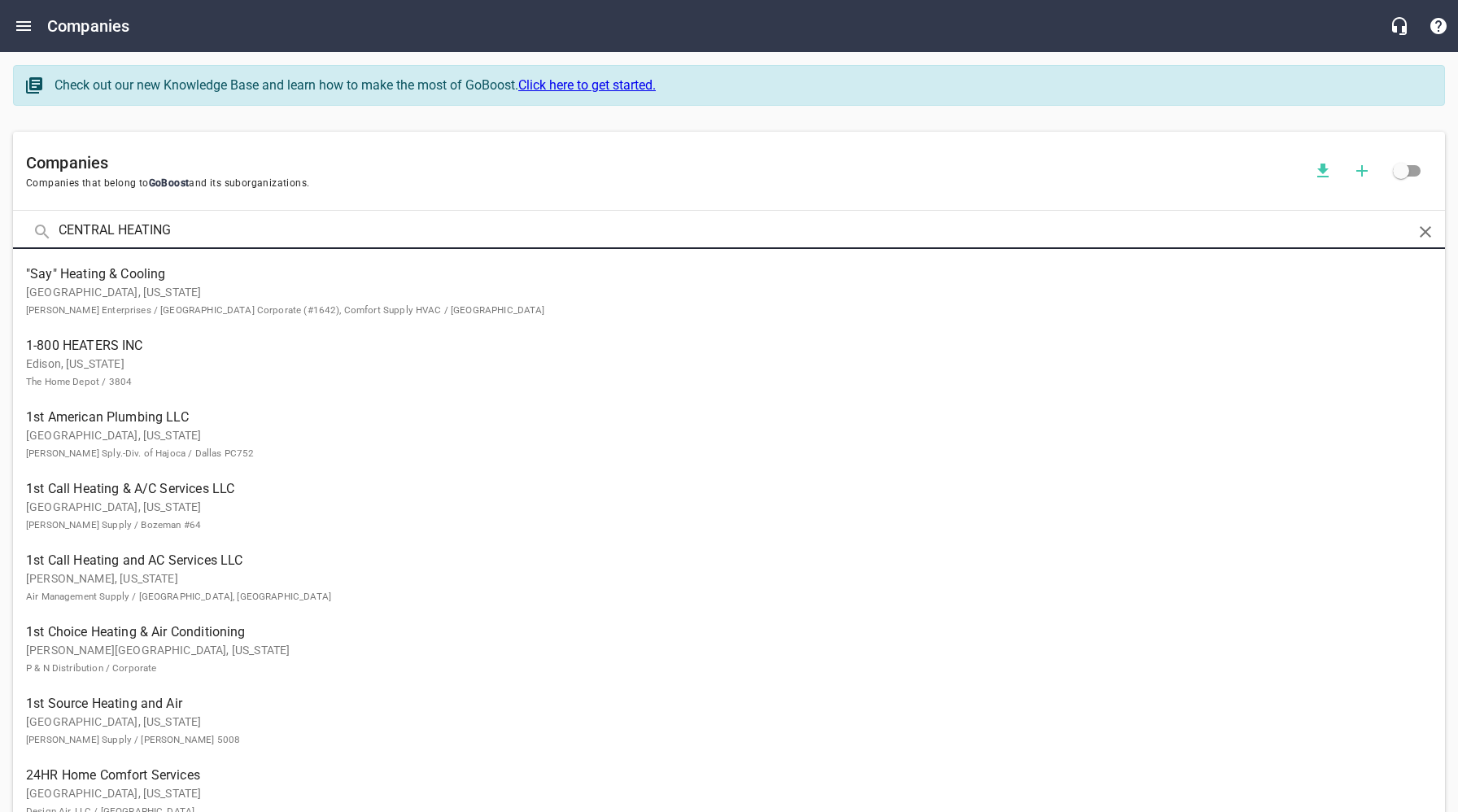
type input "CENTRAL HEATING"
click button at bounding box center [0, 0] width 0 height 0
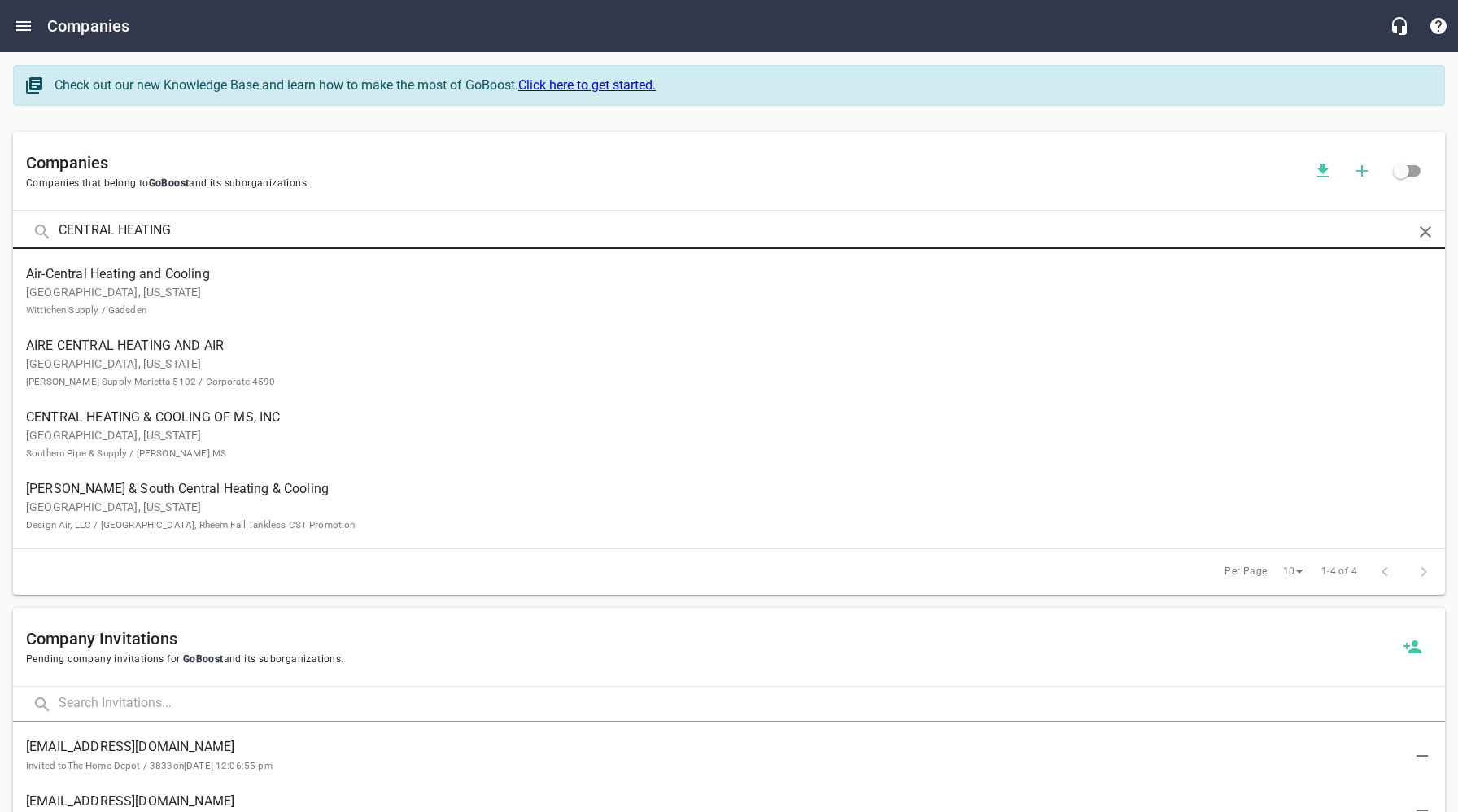
click at [176, 436] on p "[GEOGRAPHIC_DATA], [US_STATE] Southern Pipe & Supply / [PERSON_NAME] MS" at bounding box center [715, 443] width 1380 height 34
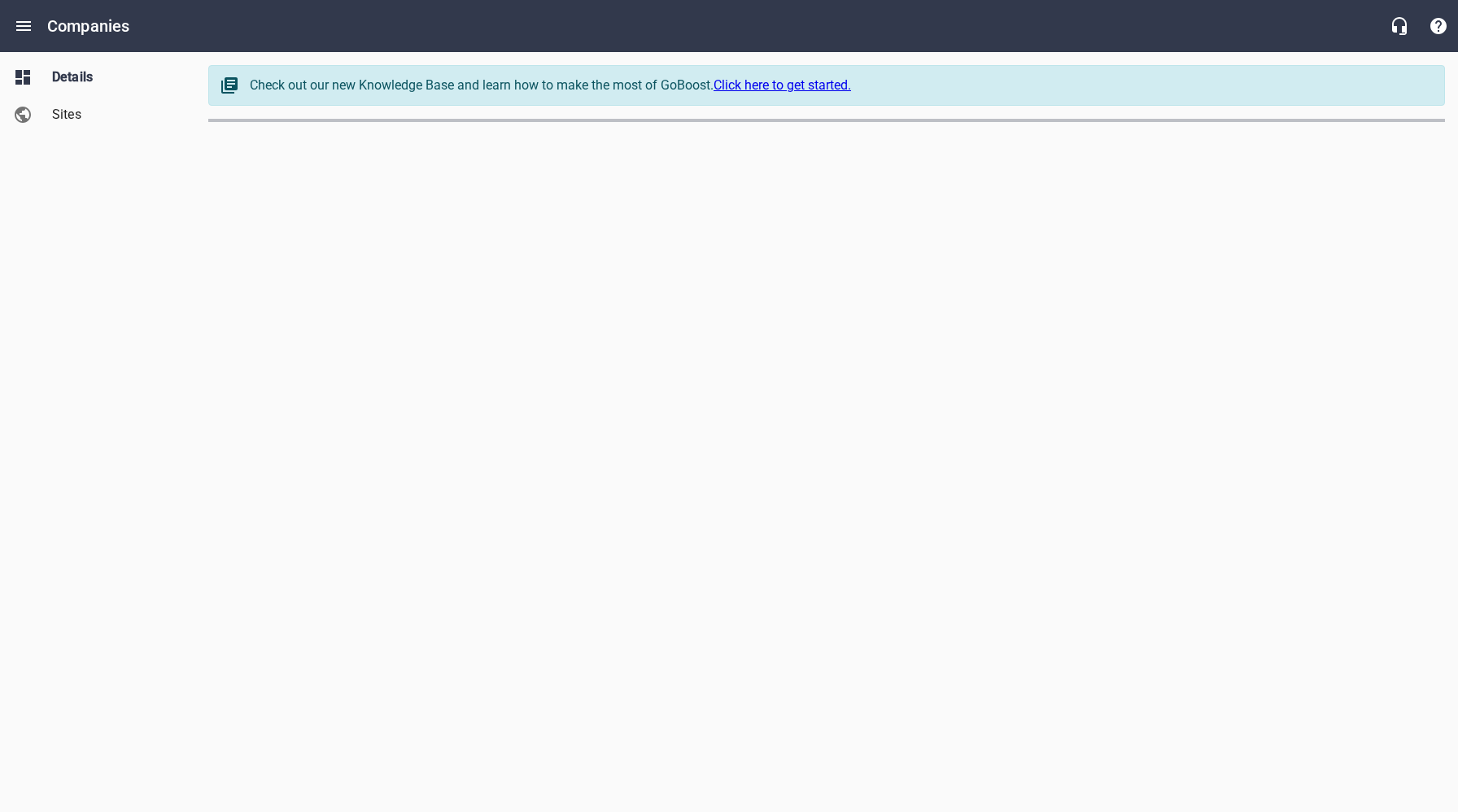
select select "[US_STATE]"
select select "62"
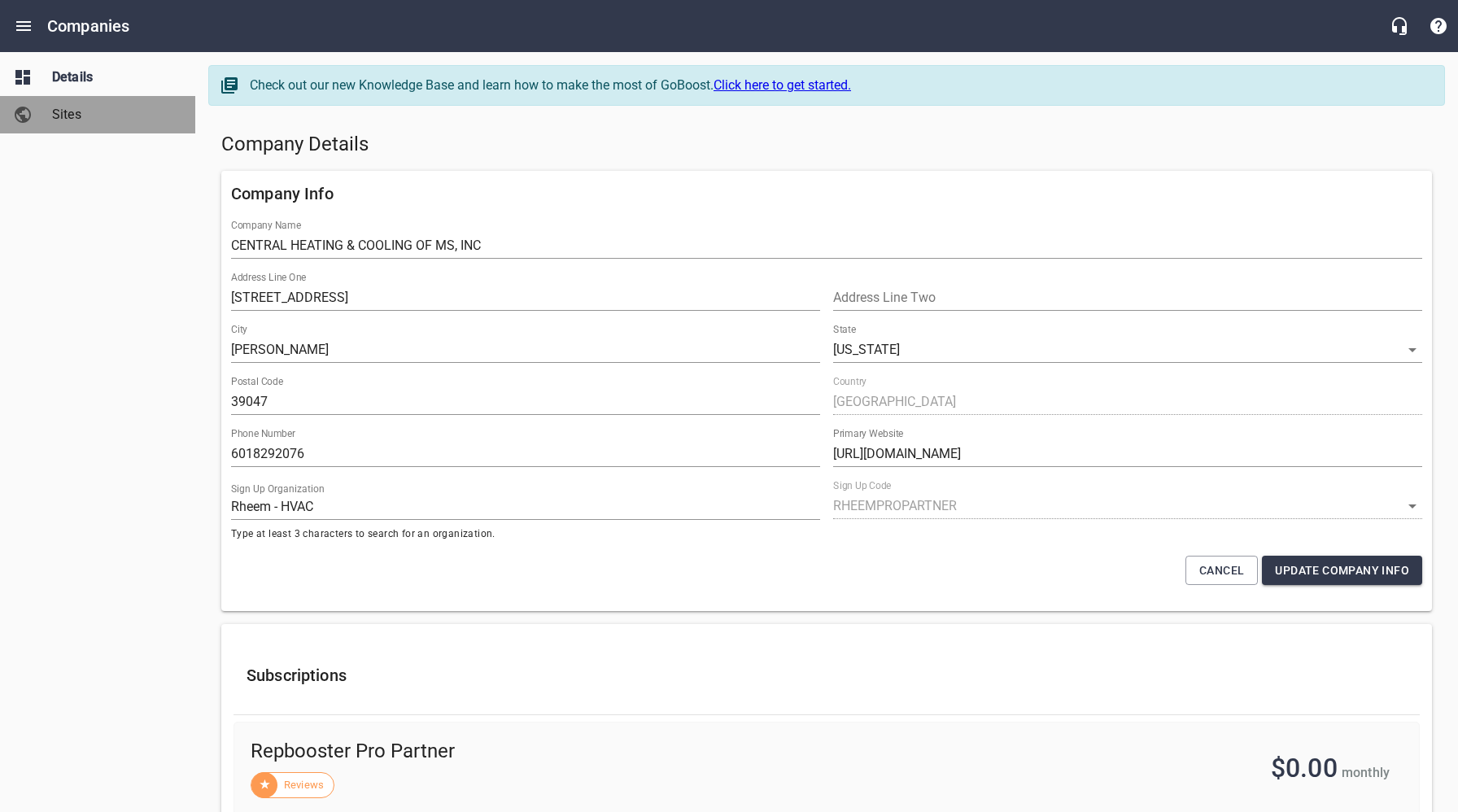
drag, startPoint x: 80, startPoint y: 117, endPoint x: 87, endPoint y: 149, distance: 32.8
click at [80, 117] on span "Sites" at bounding box center [114, 115] width 124 height 20
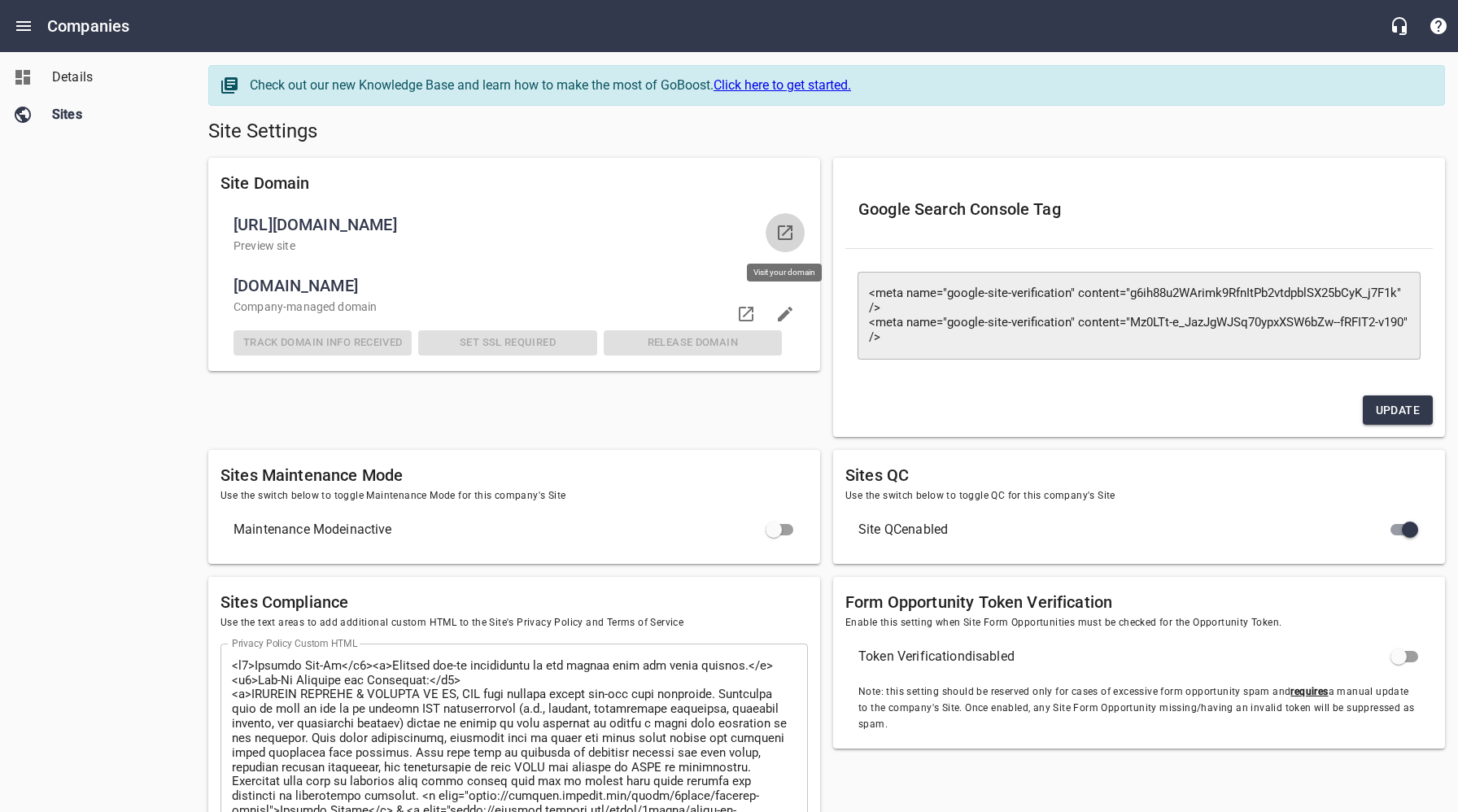
click at [788, 230] on icon at bounding box center [785, 233] width 15 height 15
drag, startPoint x: 112, startPoint y: 263, endPoint x: 94, endPoint y: 161, distance: 103.6
click at [113, 260] on div "Details Sites" at bounding box center [98, 406] width 196 height 812
click at [22, 17] on icon "Open drawer" at bounding box center [24, 27] width 20 height 20
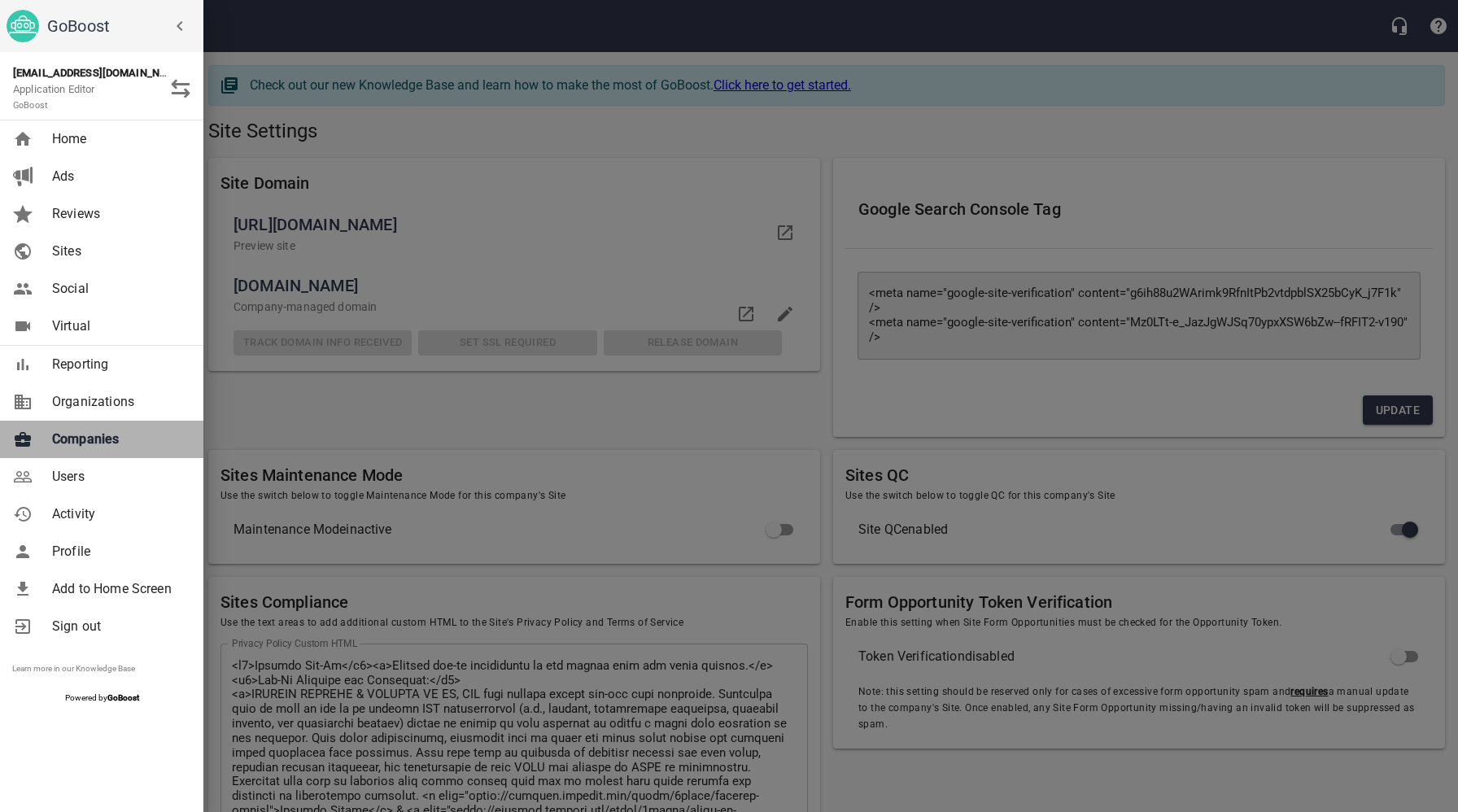
click at [75, 446] on span "Companies" at bounding box center [118, 439] width 132 height 20
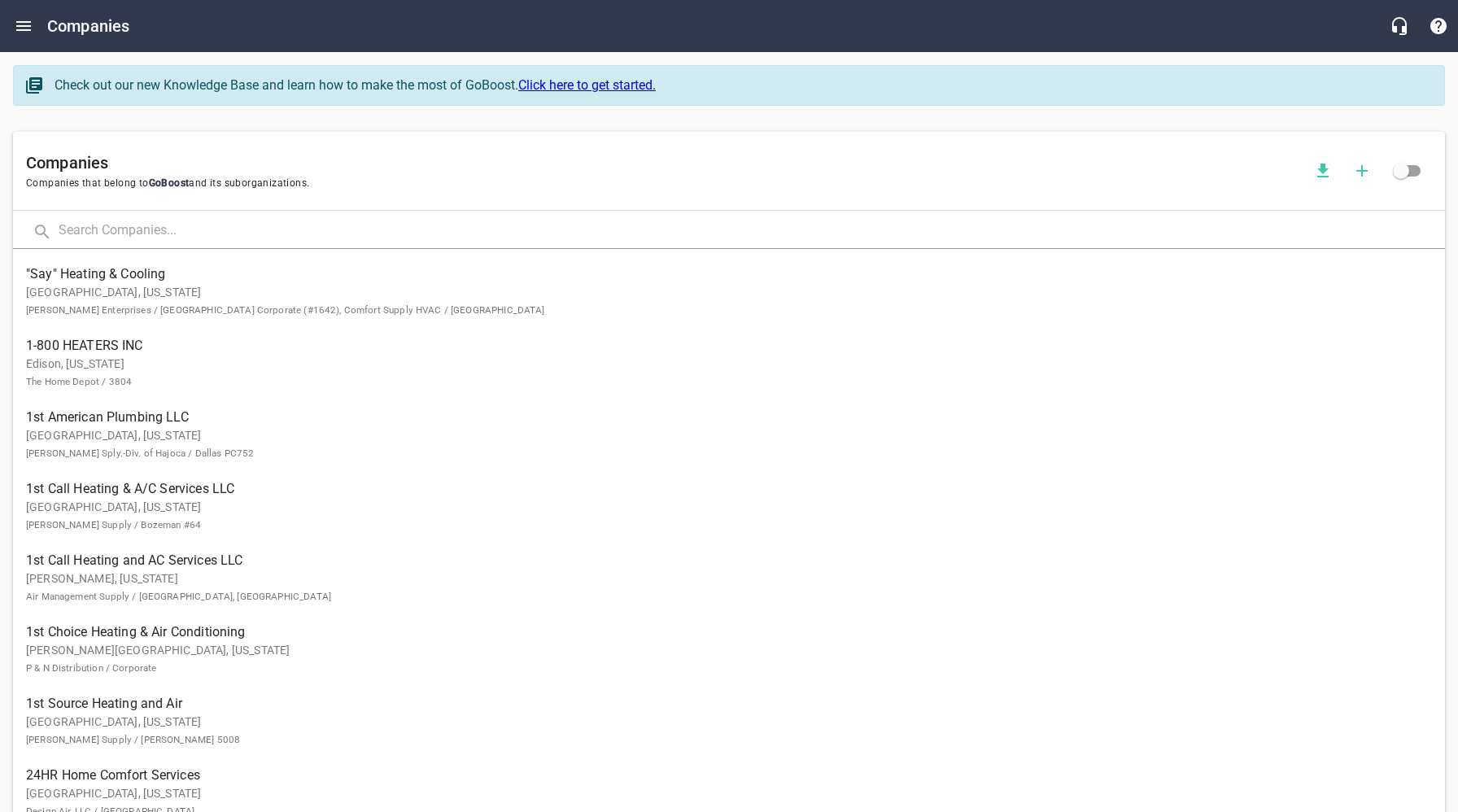
click at [231, 229] on input "text" at bounding box center [752, 231] width 1387 height 35
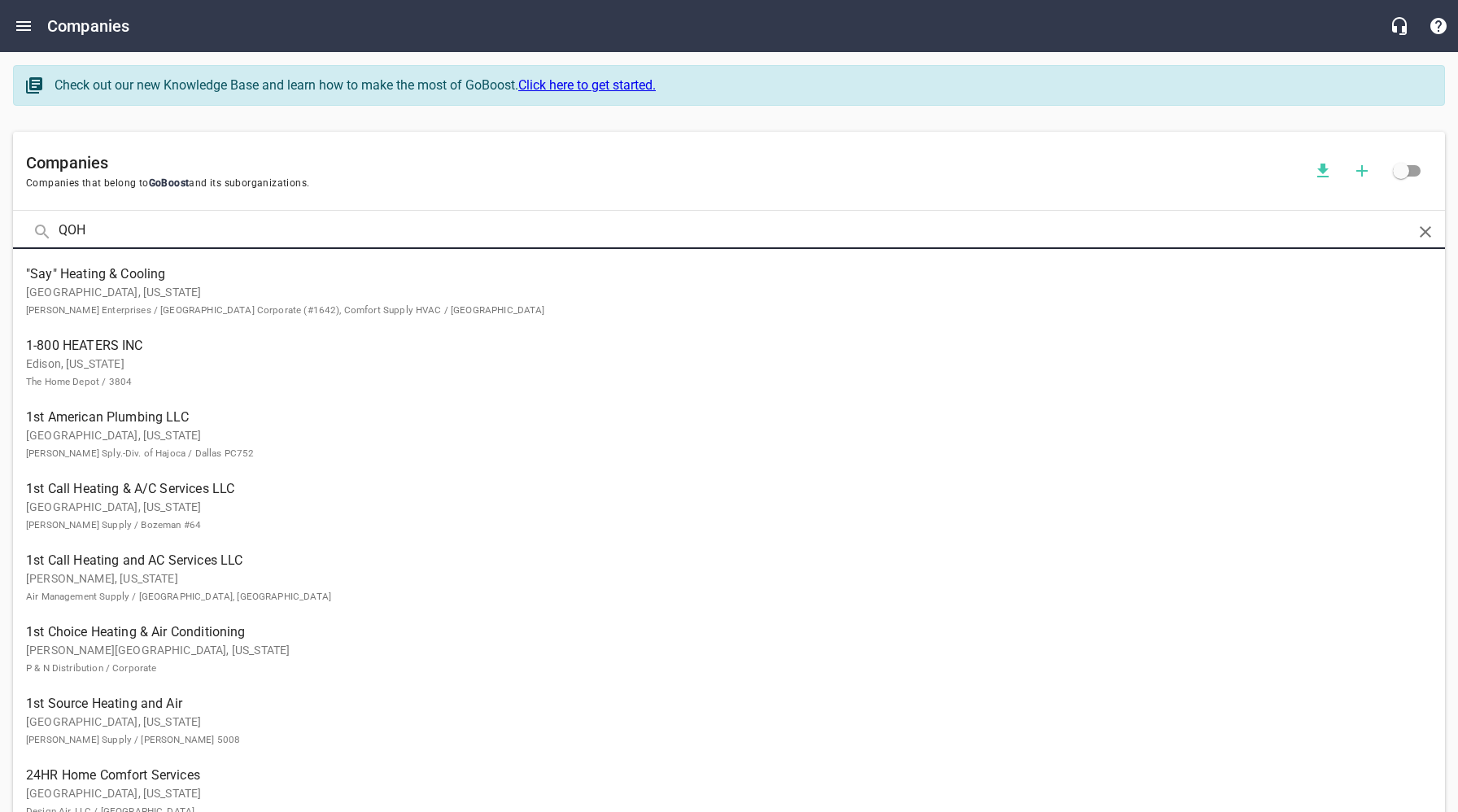
type input "QOH"
click button at bounding box center [0, 0] width 0 height 0
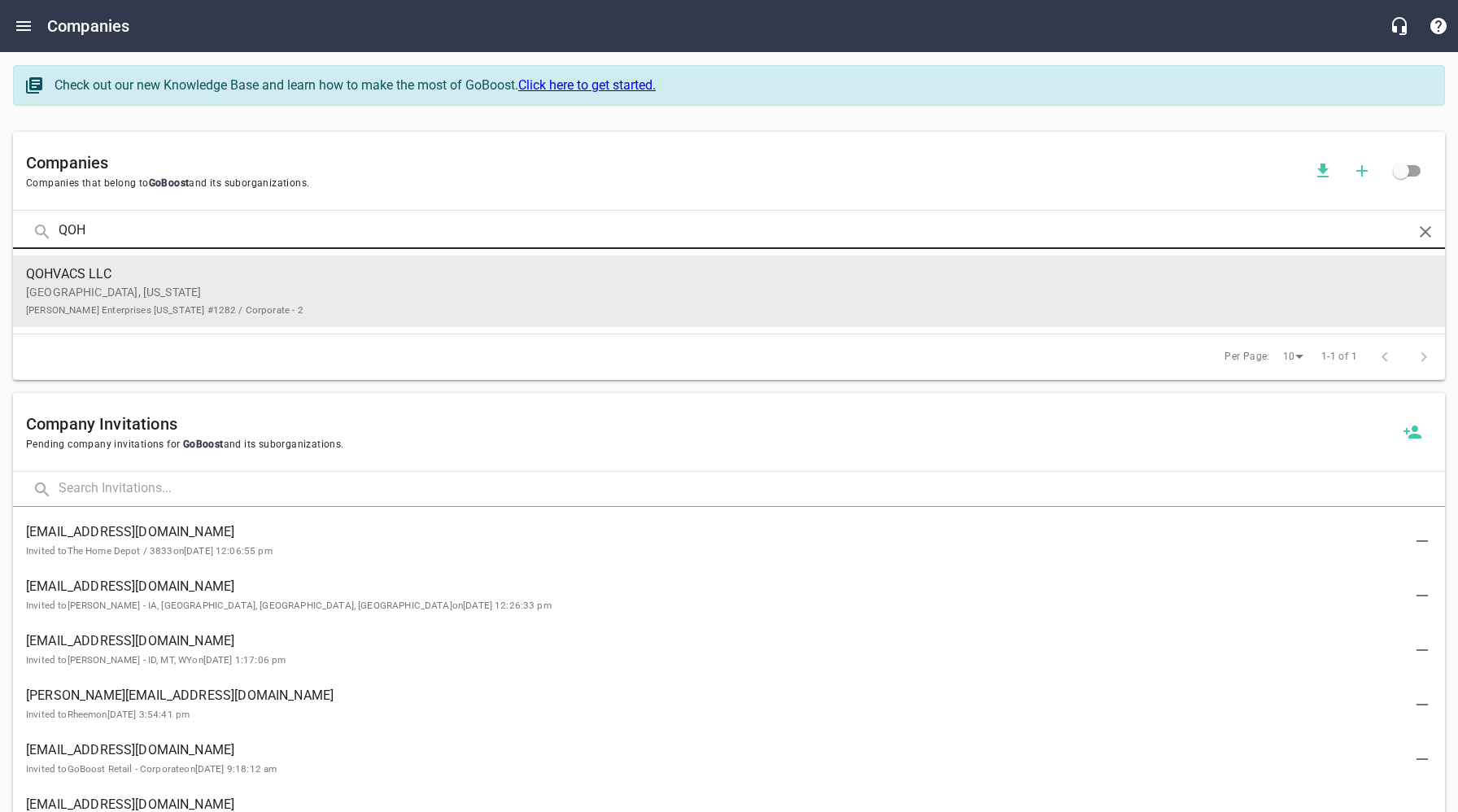
click at [206, 319] on link "QOHVACS LLC [GEOGRAPHIC_DATA], [US_STATE] [PERSON_NAME] Enterprises [US_STATE] …" at bounding box center [729, 291] width 1432 height 71
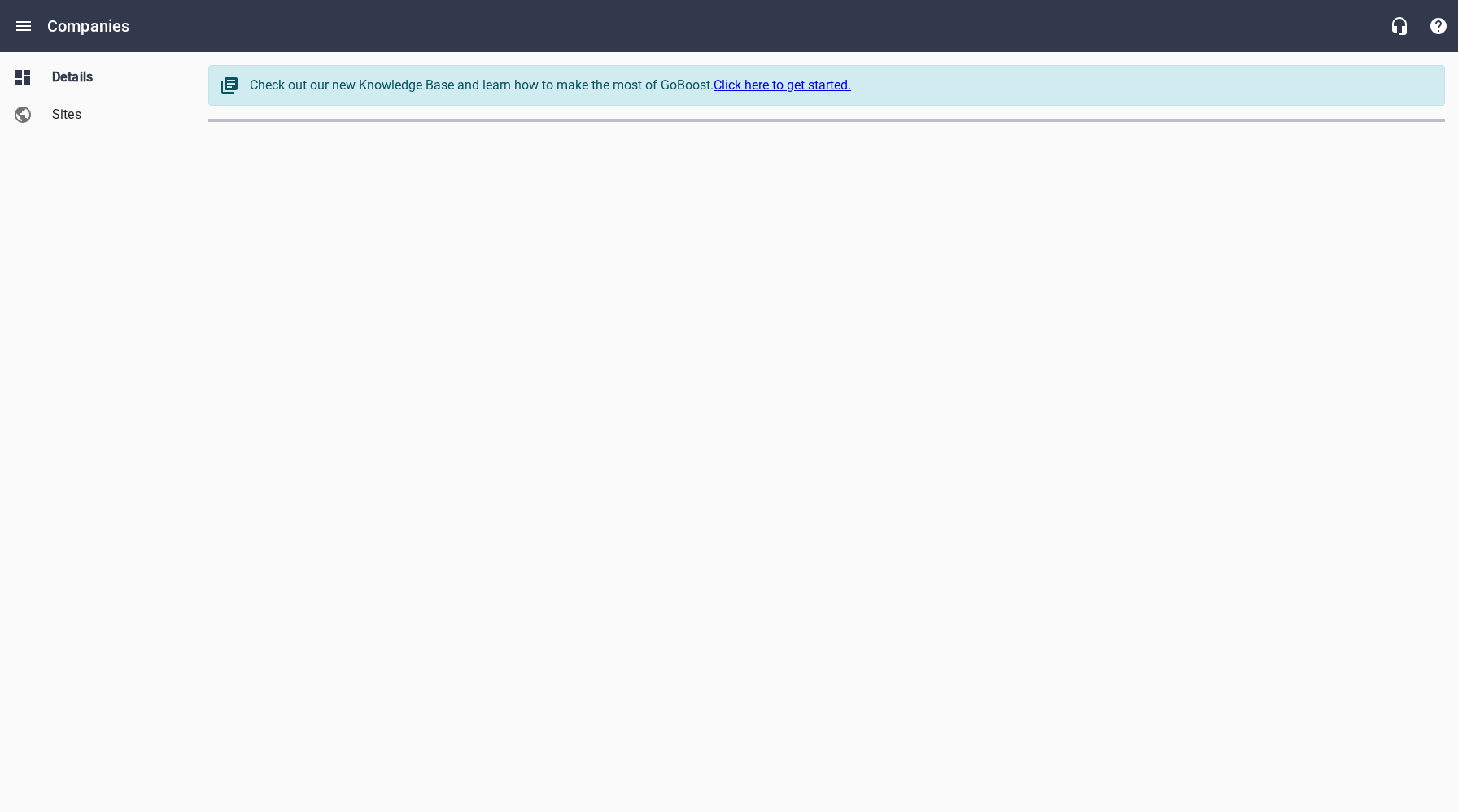
select select "[US_STATE]"
select select "4402"
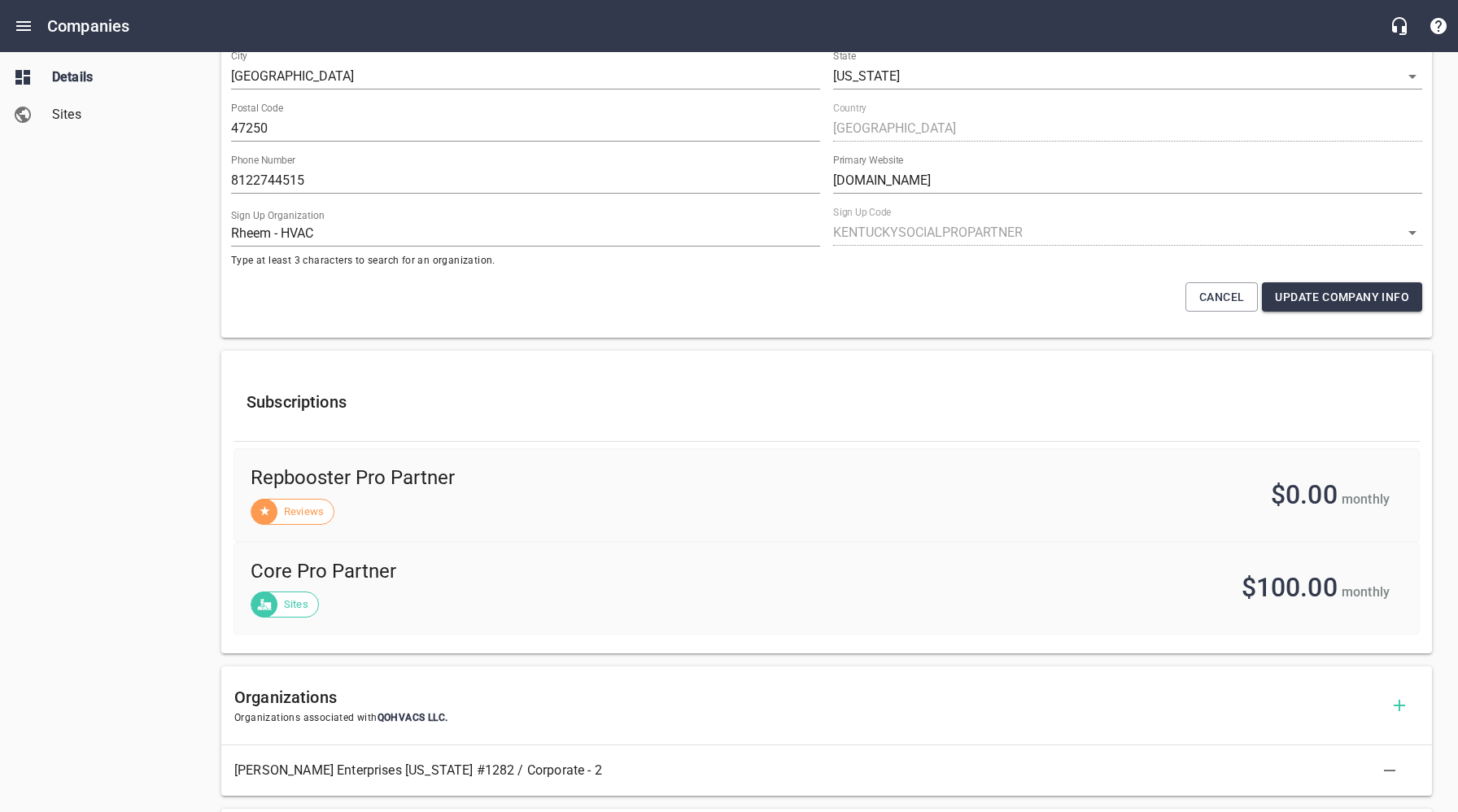
scroll to position [589, 0]
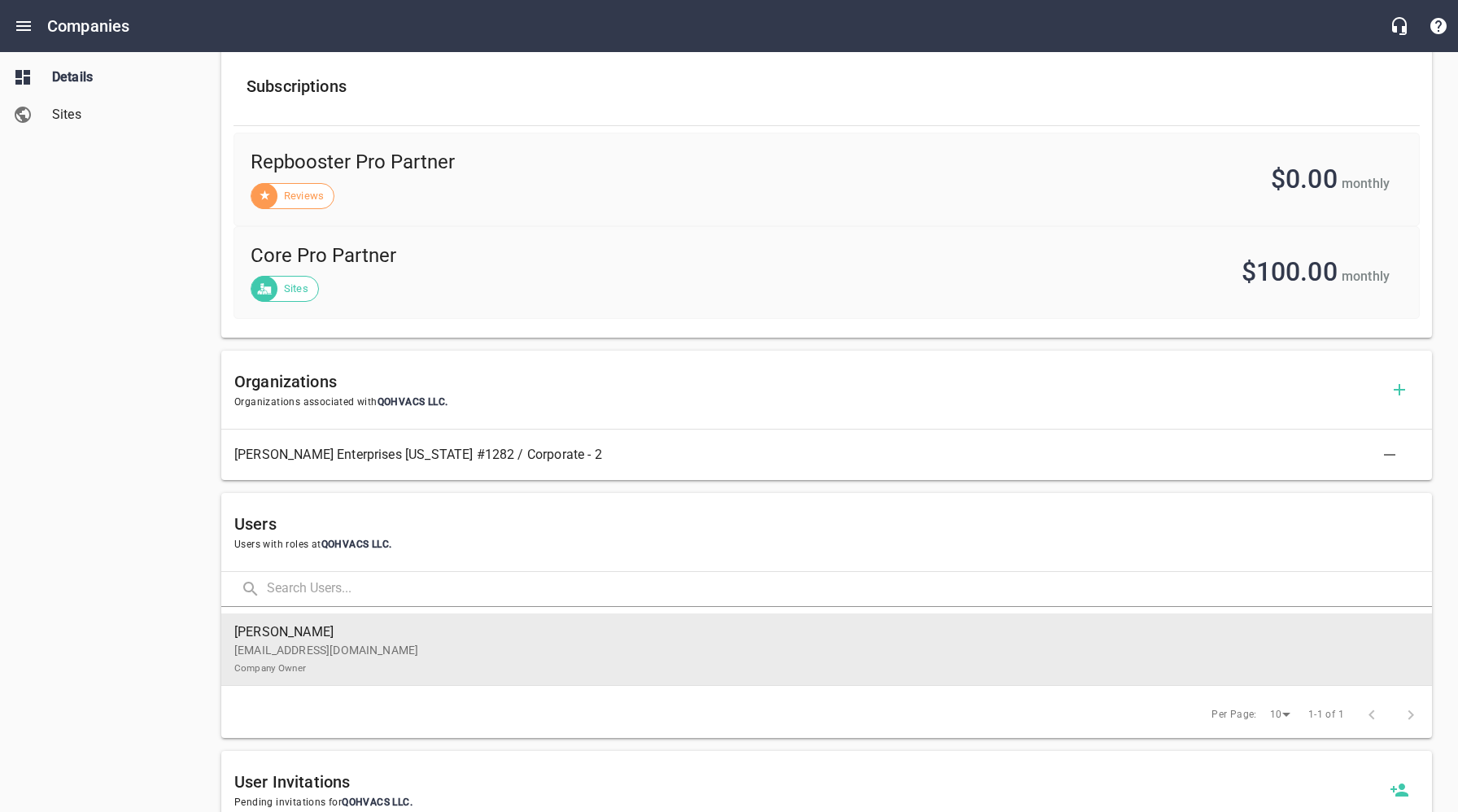
drag, startPoint x: 346, startPoint y: 660, endPoint x: 404, endPoint y: 648, distance: 59.2
click at [346, 660] on p "[EMAIL_ADDRESS][DOMAIN_NAME] Company Owner" at bounding box center [820, 658] width 1171 height 34
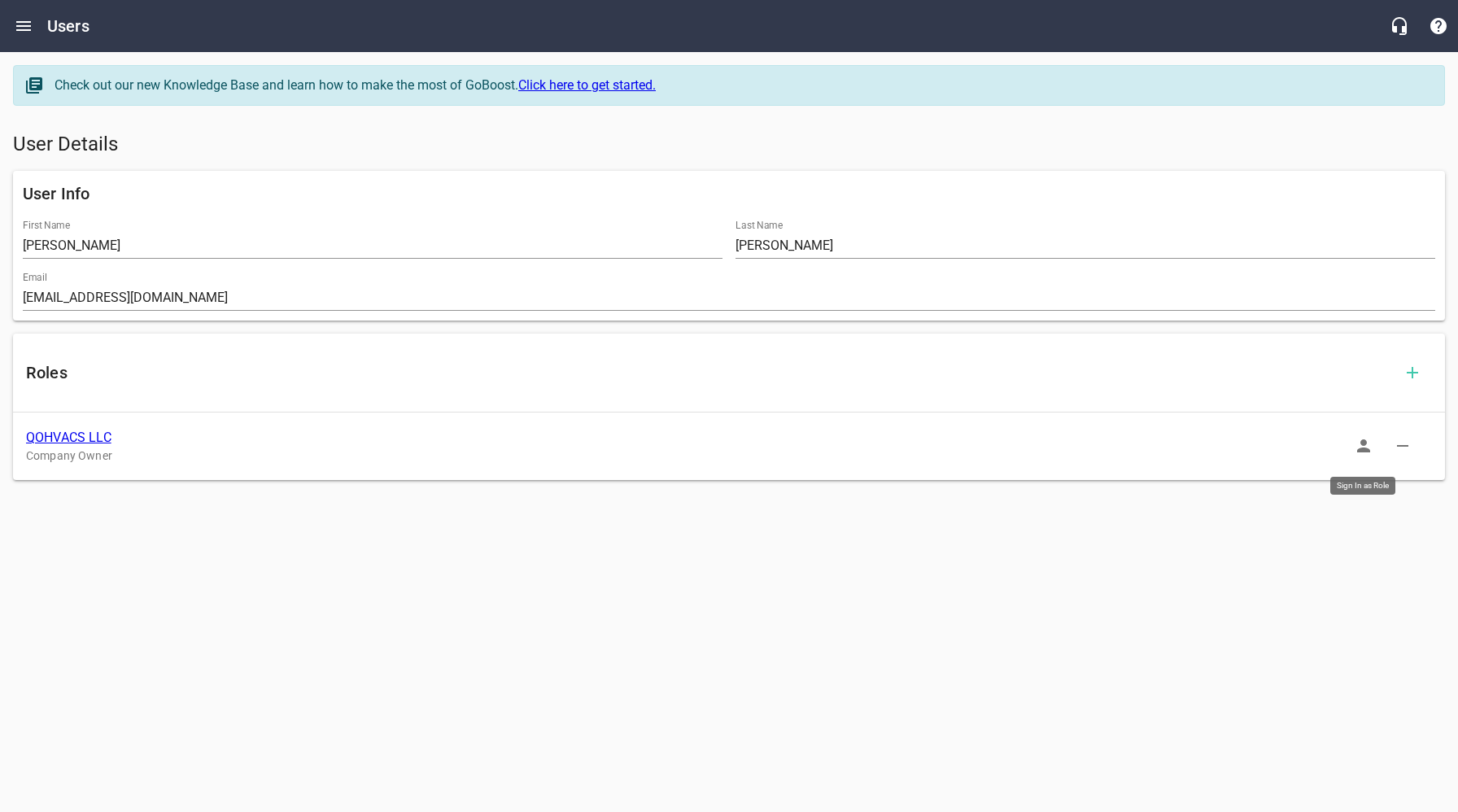
click at [1365, 447] on icon "button" at bounding box center [1364, 446] width 20 height 20
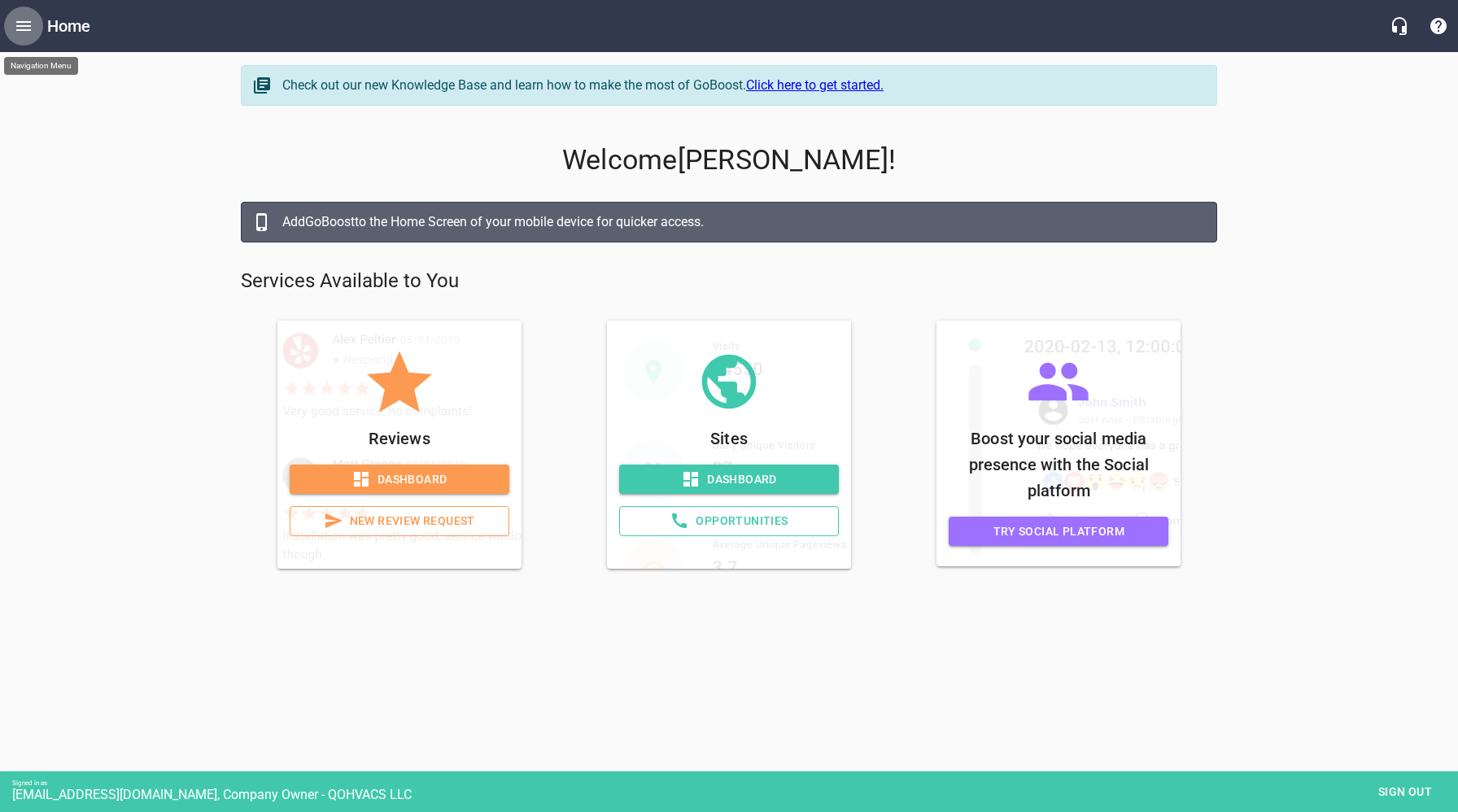
click at [27, 31] on icon "Open drawer" at bounding box center [24, 27] width 20 height 20
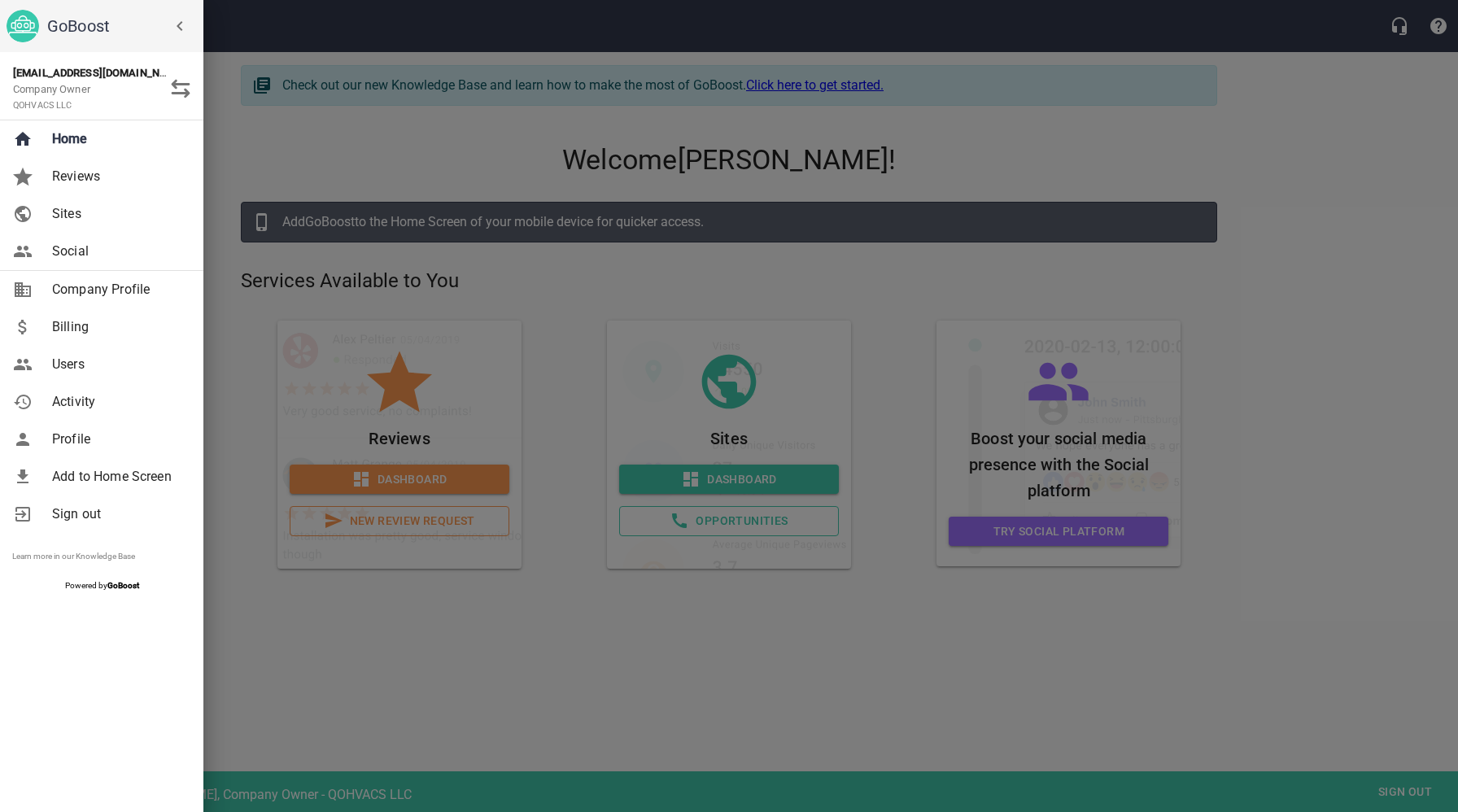
click at [75, 333] on span "Billing" at bounding box center [118, 327] width 132 height 20
